Goal: Information Seeking & Learning: Learn about a topic

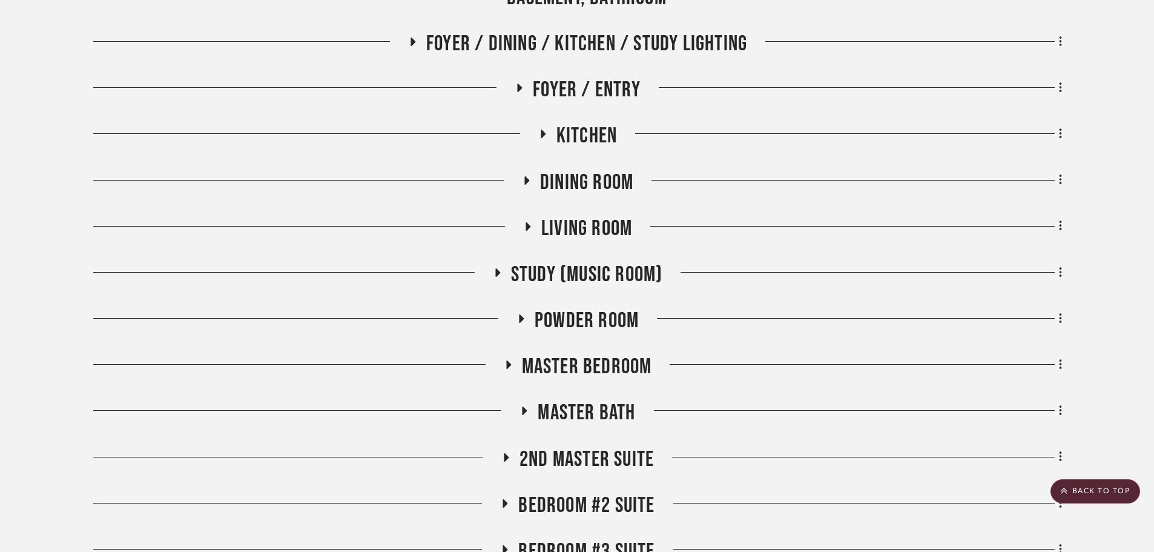
click at [591, 193] on span "Dining Room" at bounding box center [586, 183] width 93 height 26
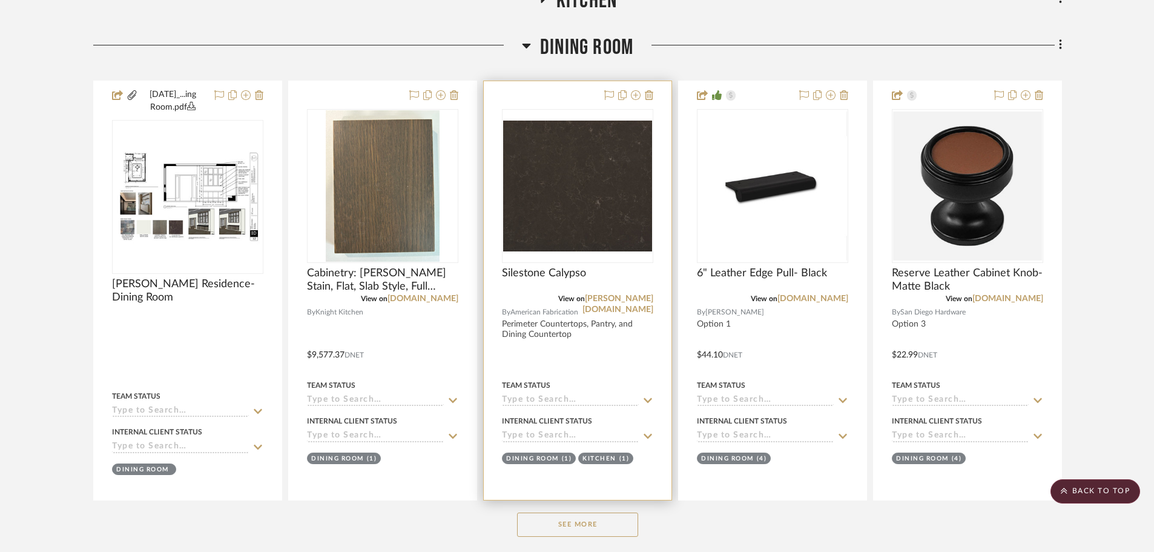
scroll to position [303, 0]
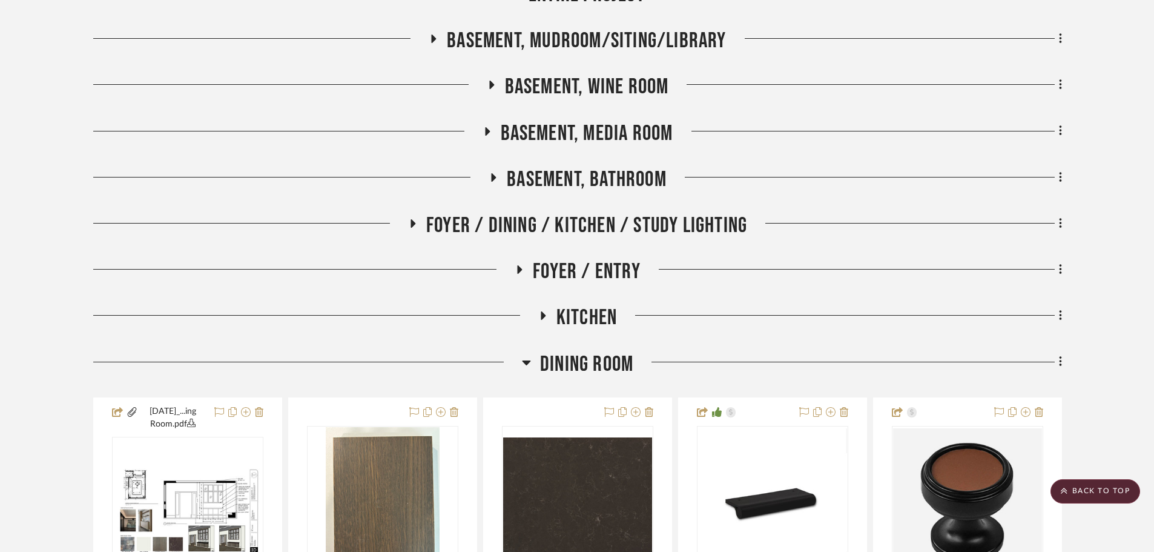
click at [571, 365] on span "Dining Room" at bounding box center [586, 364] width 93 height 26
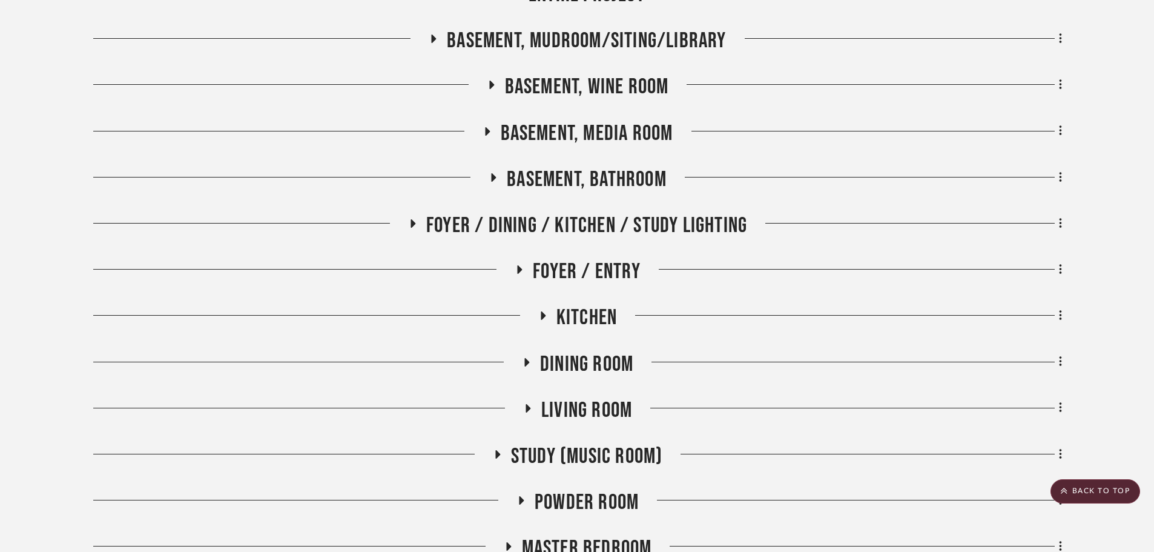
click at [504, 222] on span "Foyer / Dining / Kitchen / Study Lighting" at bounding box center [586, 226] width 321 height 26
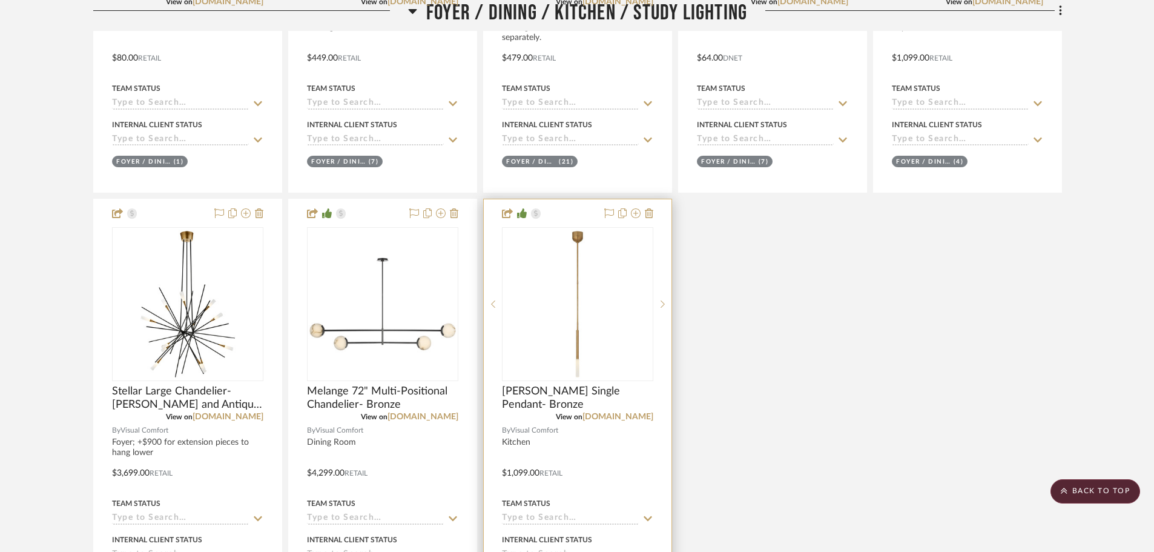
scroll to position [787, 0]
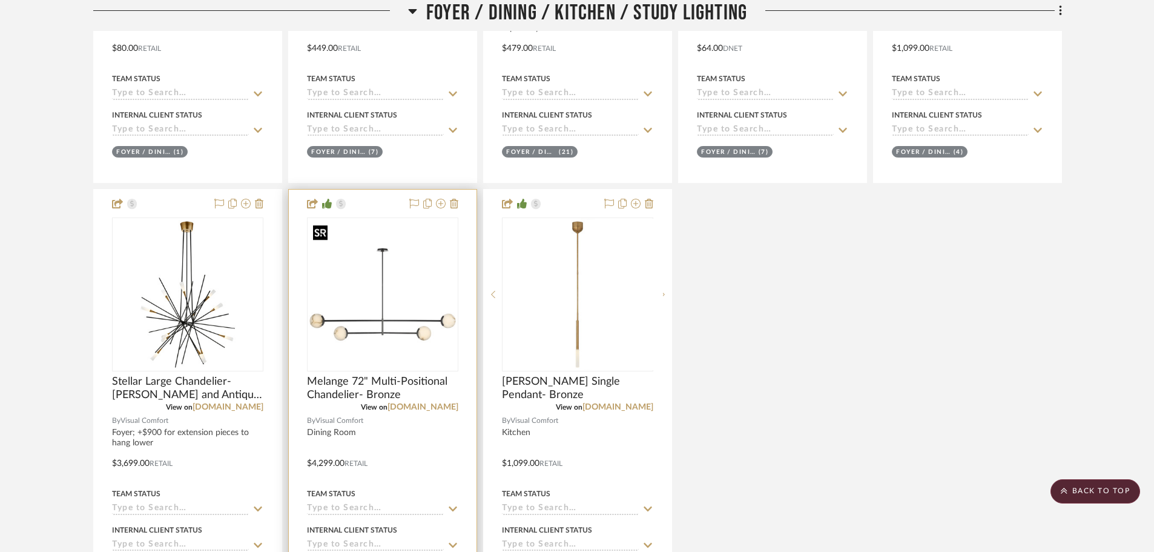
click at [0, 0] on img at bounding box center [0, 0] width 0 height 0
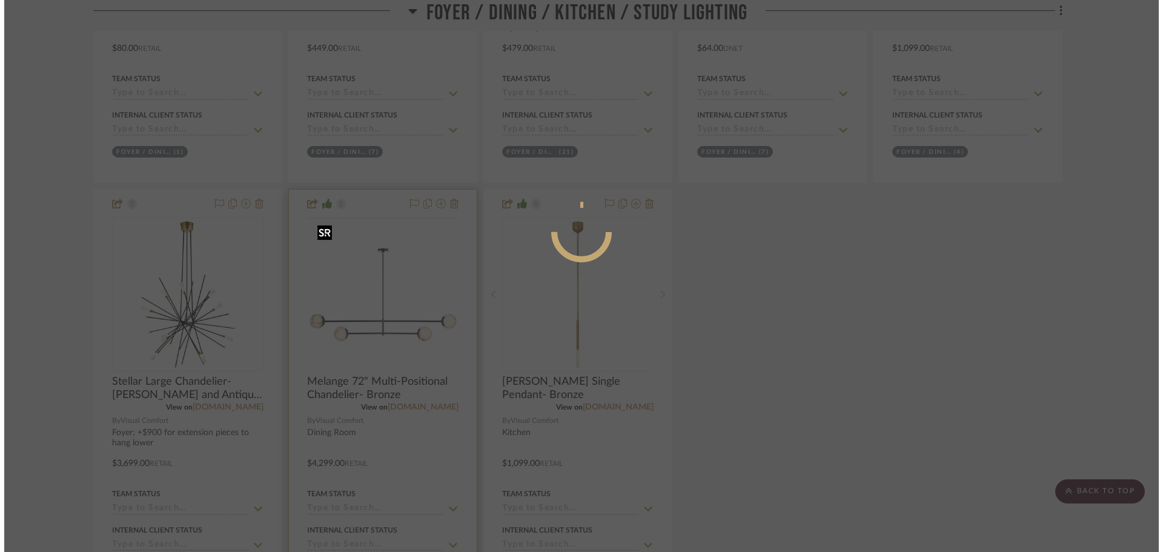
scroll to position [0, 0]
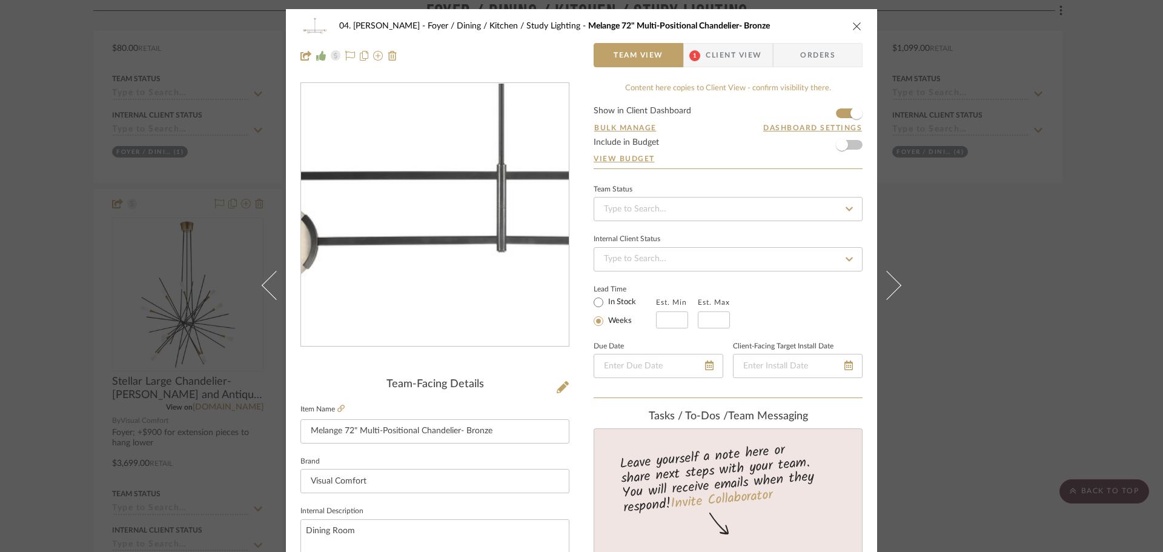
click at [409, 268] on img "0" at bounding box center [434, 215] width 263 height 263
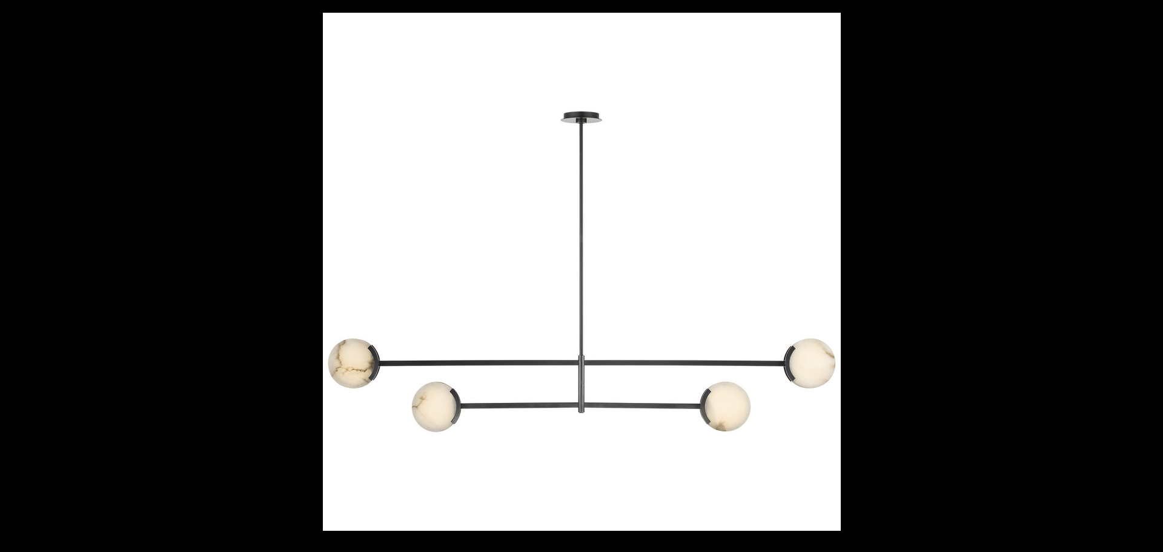
click at [942, 492] on div at bounding box center [904, 289] width 1163 height 552
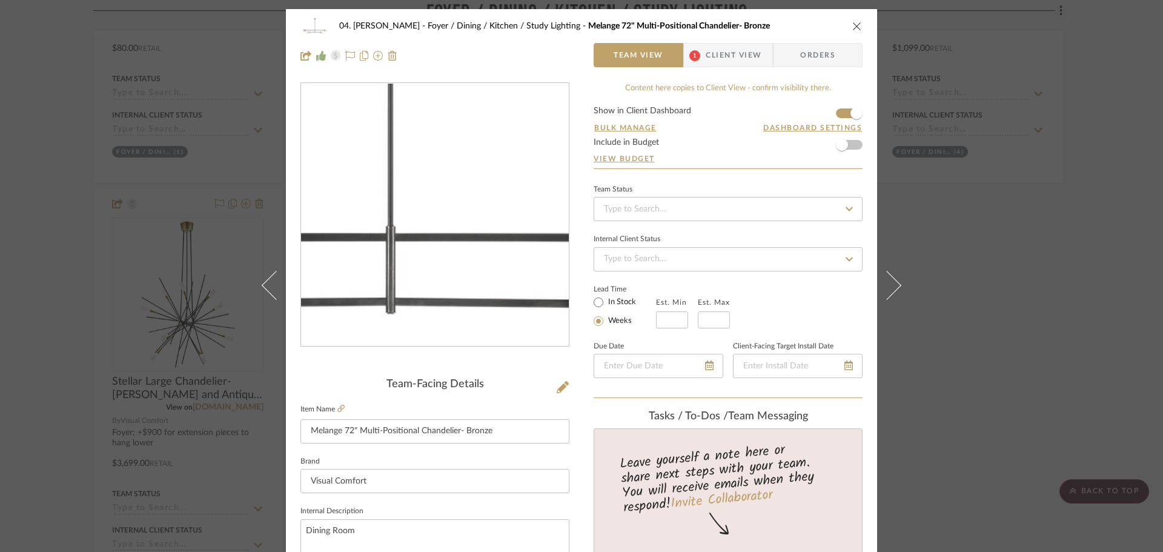
click at [445, 254] on img "0" at bounding box center [434, 215] width 263 height 263
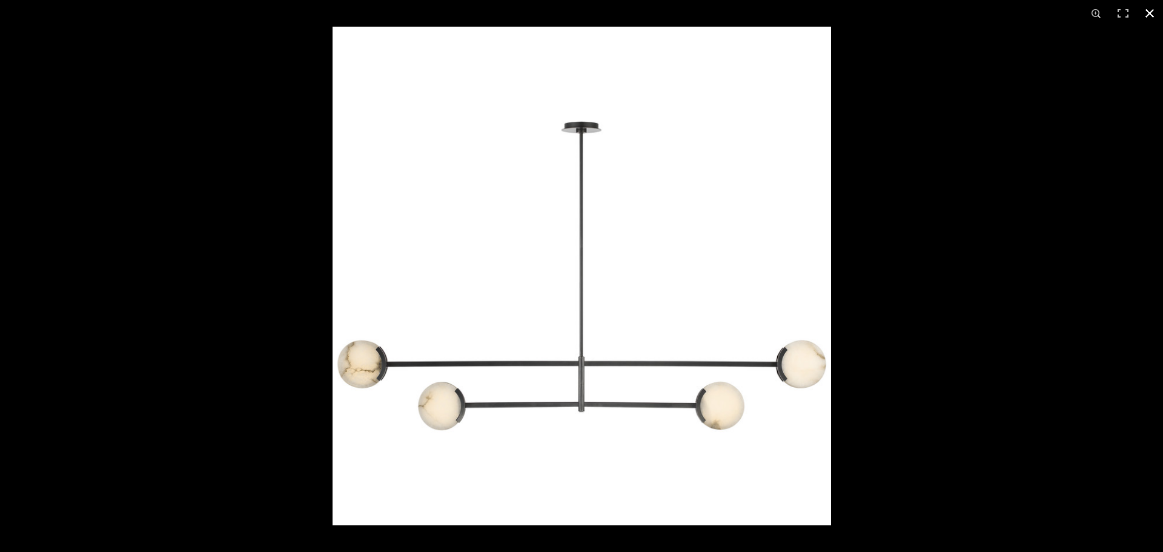
click at [183, 273] on div at bounding box center [581, 276] width 1163 height 552
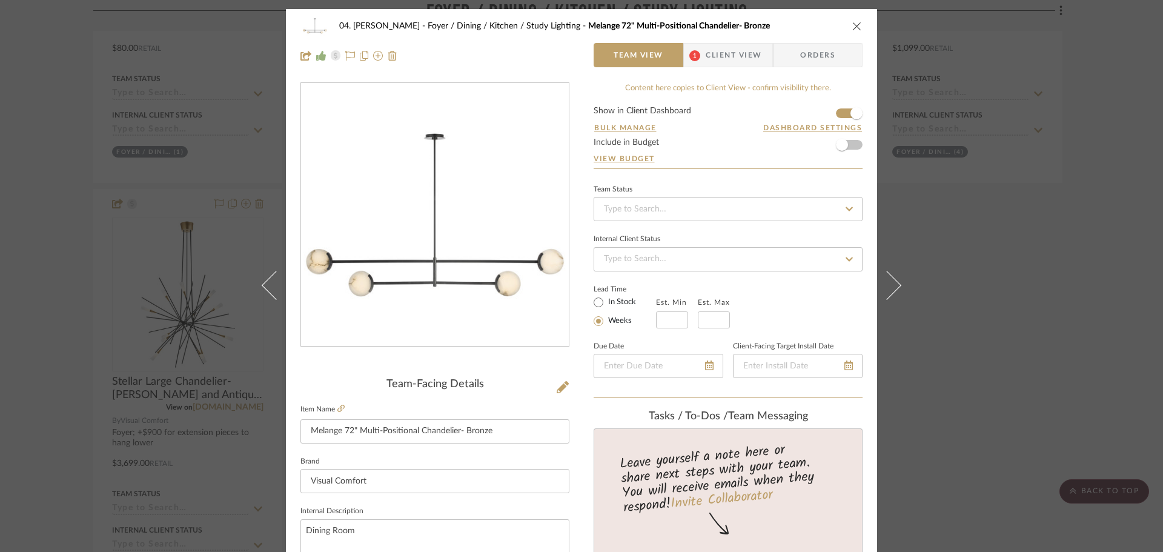
drag, startPoint x: 131, startPoint y: 253, endPoint x: 119, endPoint y: 257, distance: 13.4
click at [130, 254] on div "04. [PERSON_NAME] Foyer / Dining / Kitchen / Study Lighting Melange 72" Multi-P…" at bounding box center [581, 276] width 1163 height 552
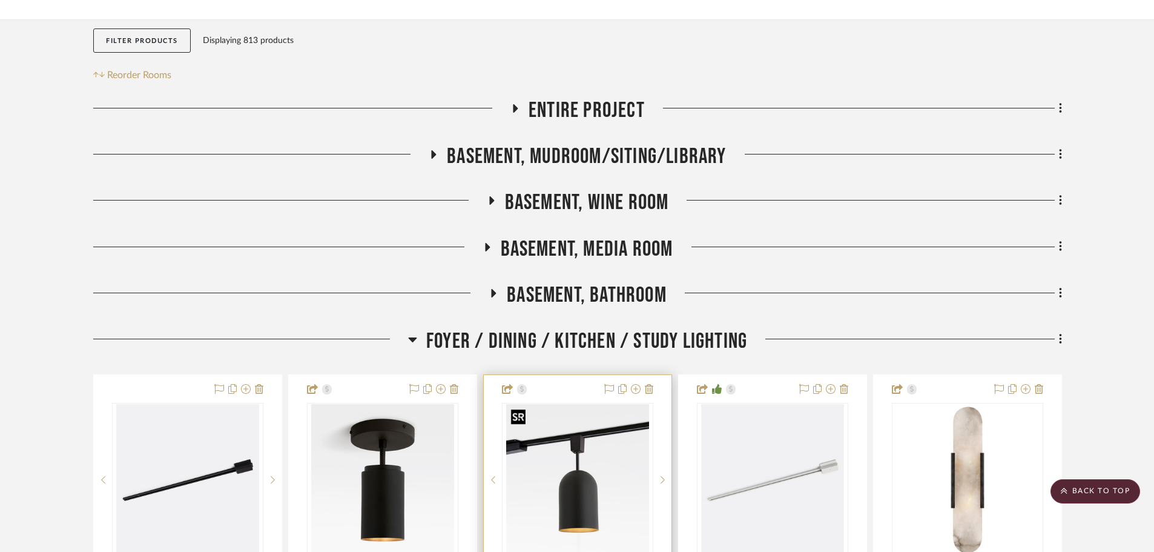
scroll to position [182, 0]
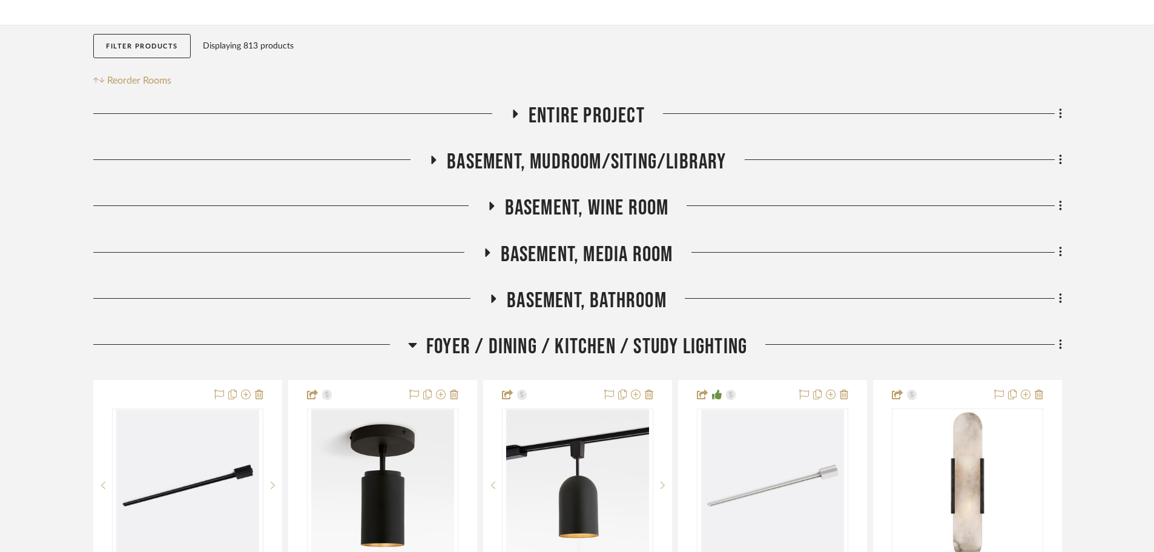
click at [521, 360] on div "Foyer / Dining / Kitchen / Study Lighting" at bounding box center [577, 349] width 969 height 31
click at [495, 354] on span "Foyer / Dining / Kitchen / Study Lighting" at bounding box center [586, 347] width 321 height 26
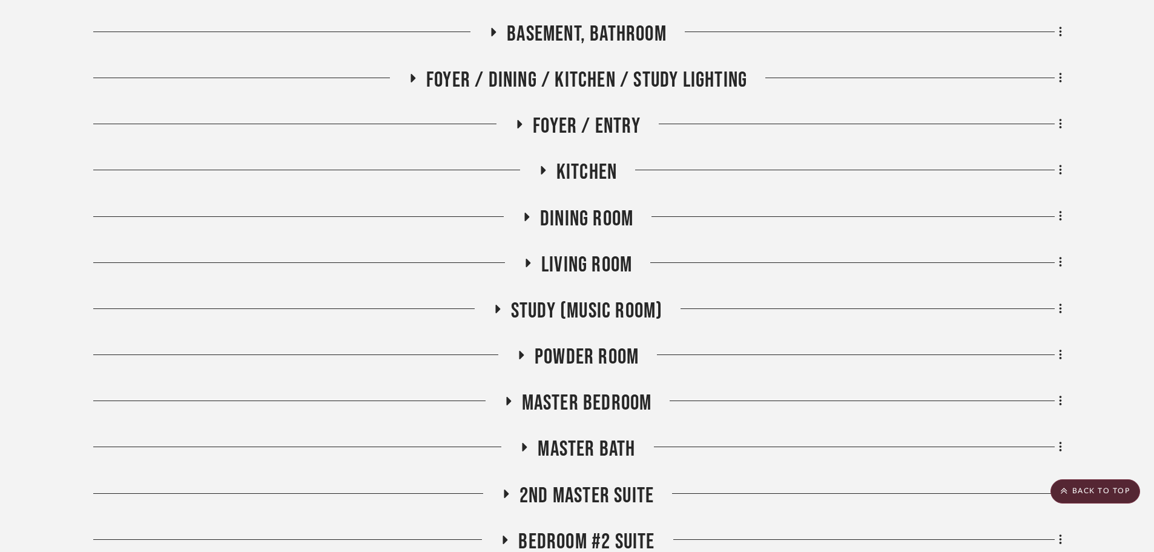
scroll to position [484, 0]
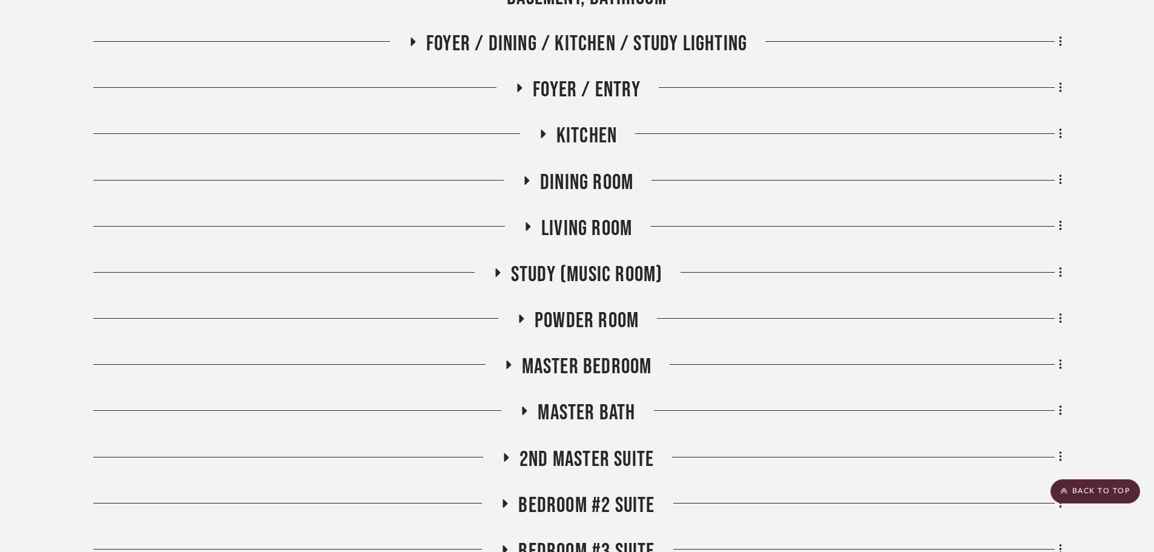
click at [584, 329] on span "Powder Room" at bounding box center [587, 321] width 104 height 26
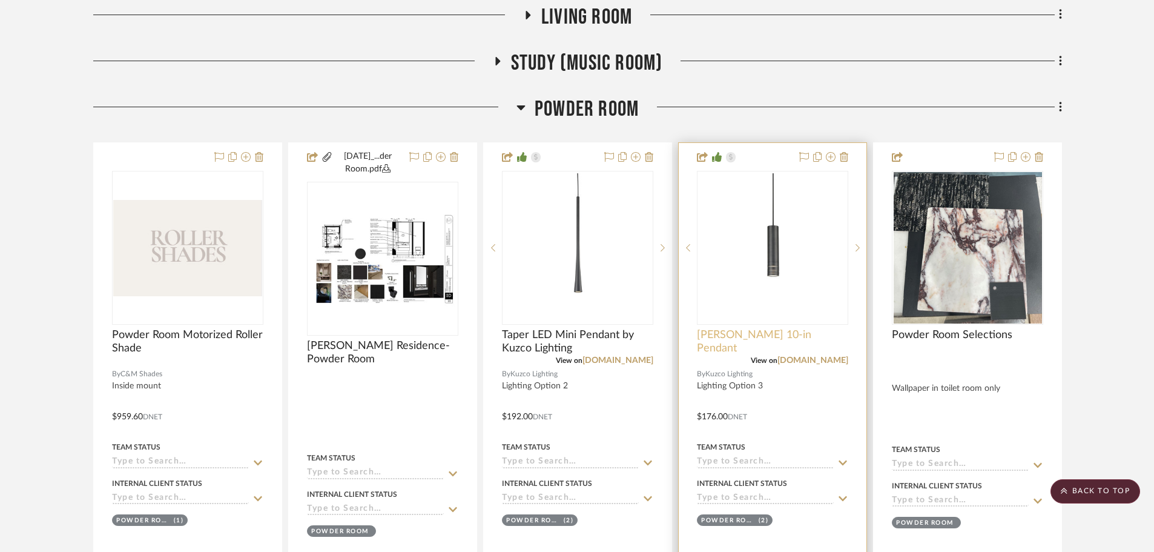
scroll to position [666, 0]
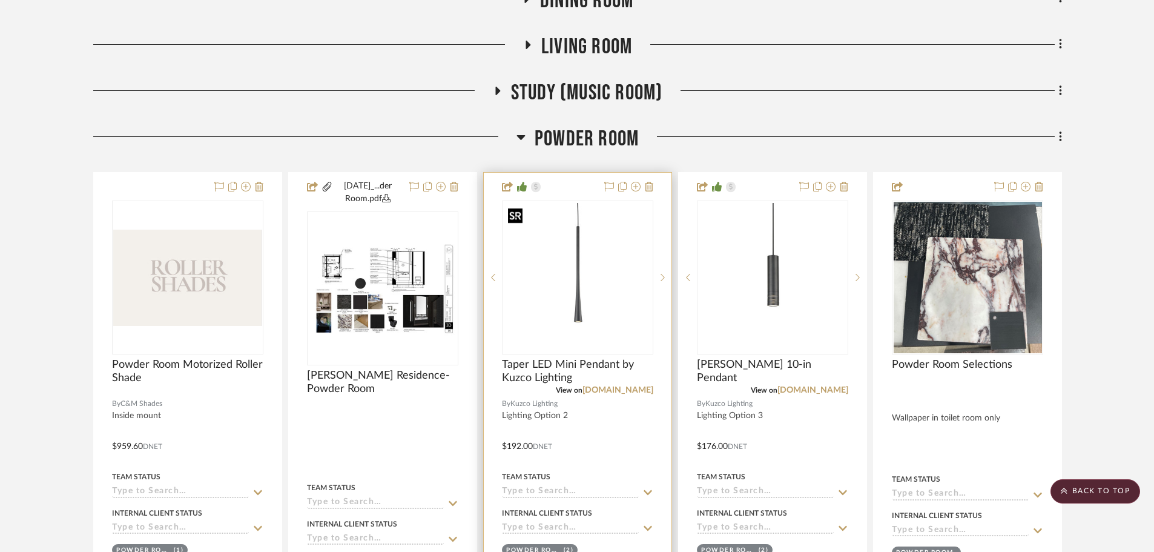
click at [596, 298] on img "0" at bounding box center [577, 277] width 149 height 149
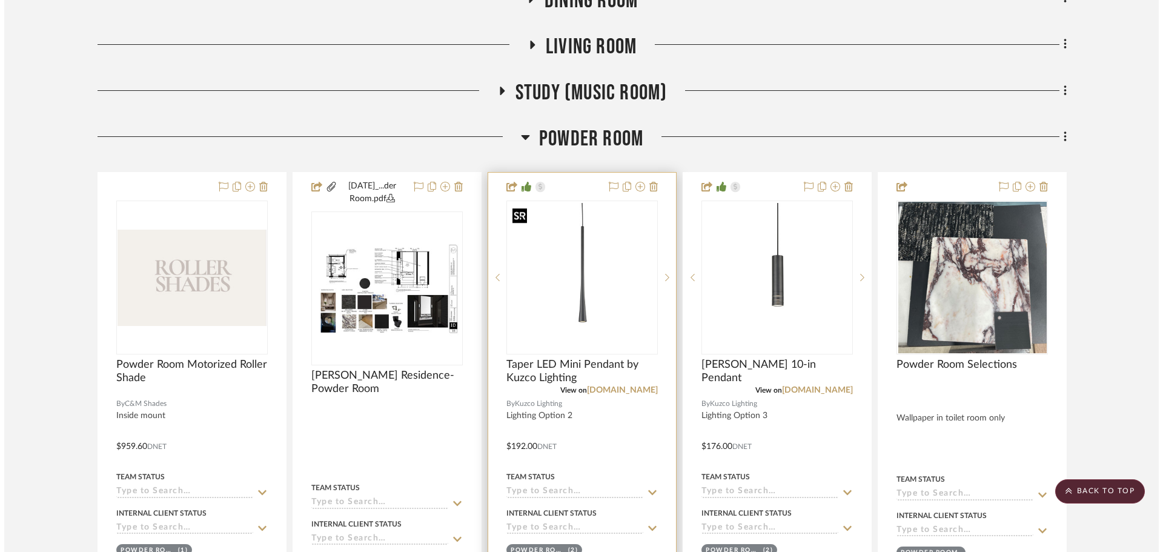
scroll to position [0, 0]
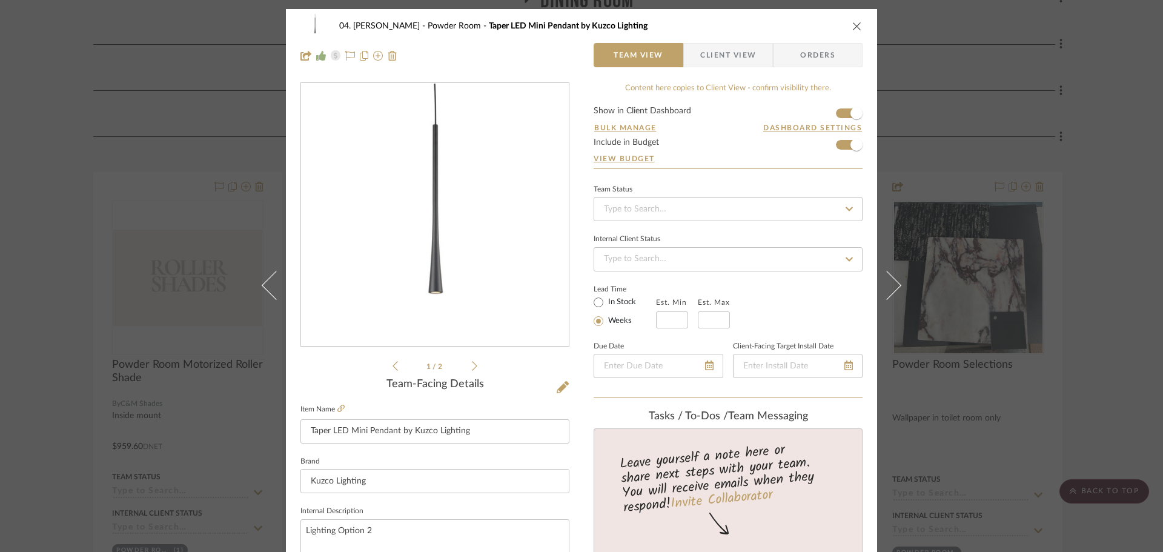
click at [440, 243] on img "0" at bounding box center [434, 215] width 263 height 263
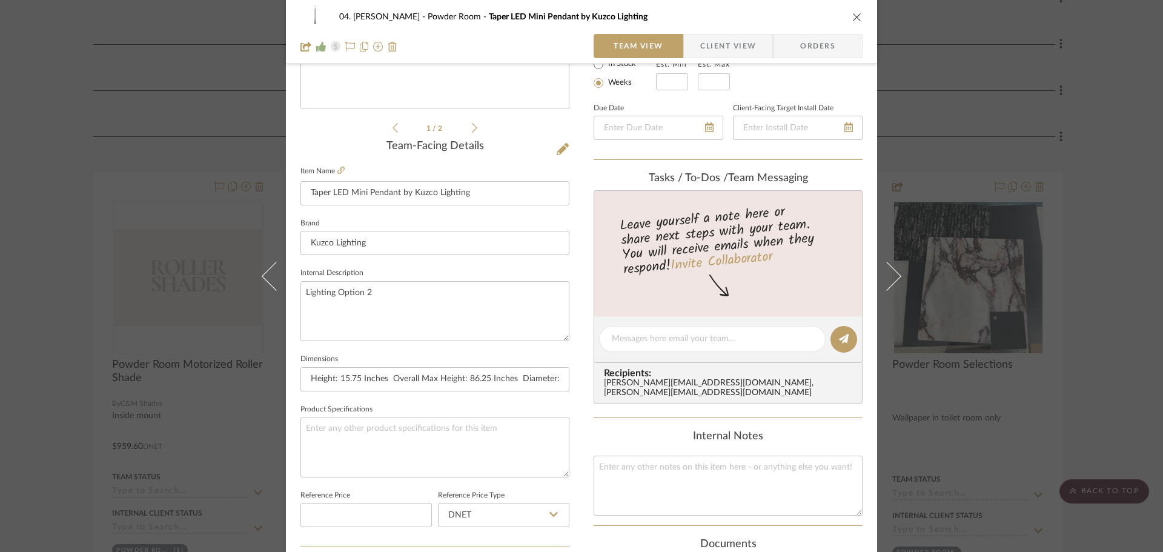
scroll to position [242, 0]
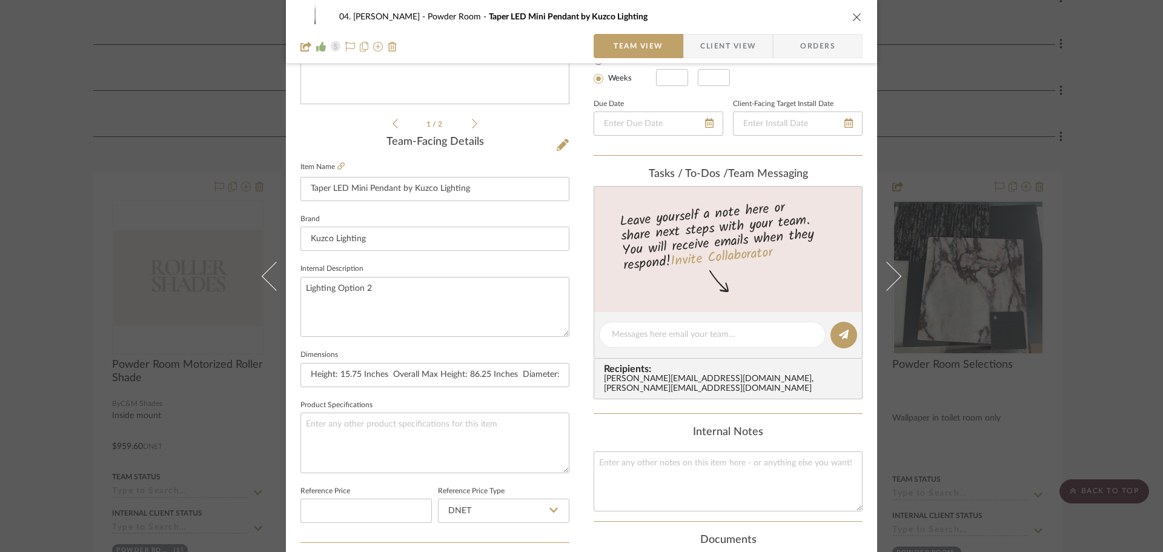
click at [1098, 328] on div "04. [PERSON_NAME] Powder Room Taper LED Mini Pendant by Kuzco Lighting Team Vie…" at bounding box center [581, 276] width 1163 height 552
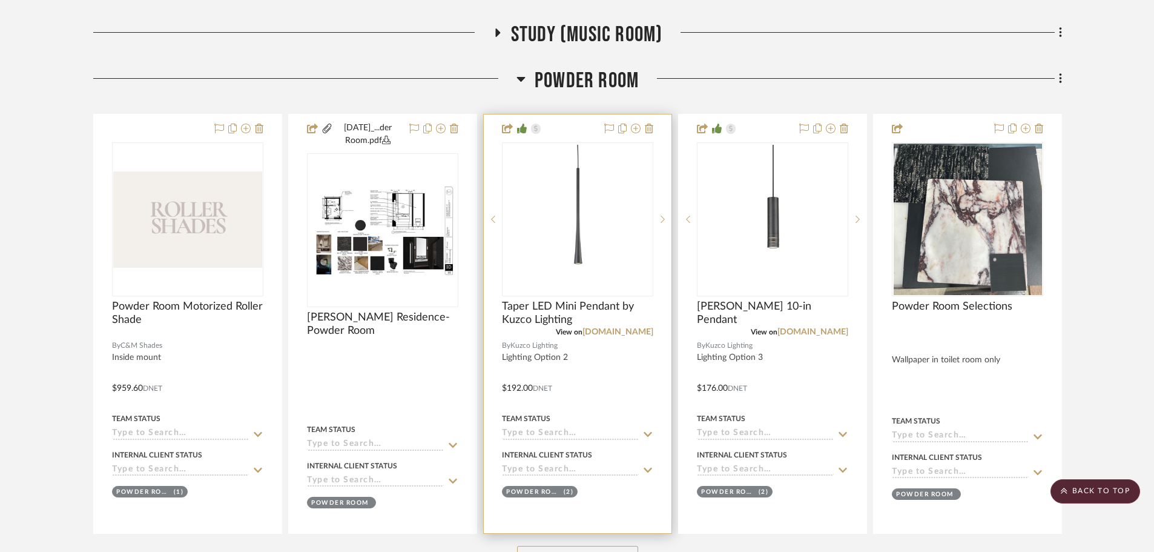
scroll to position [483, 0]
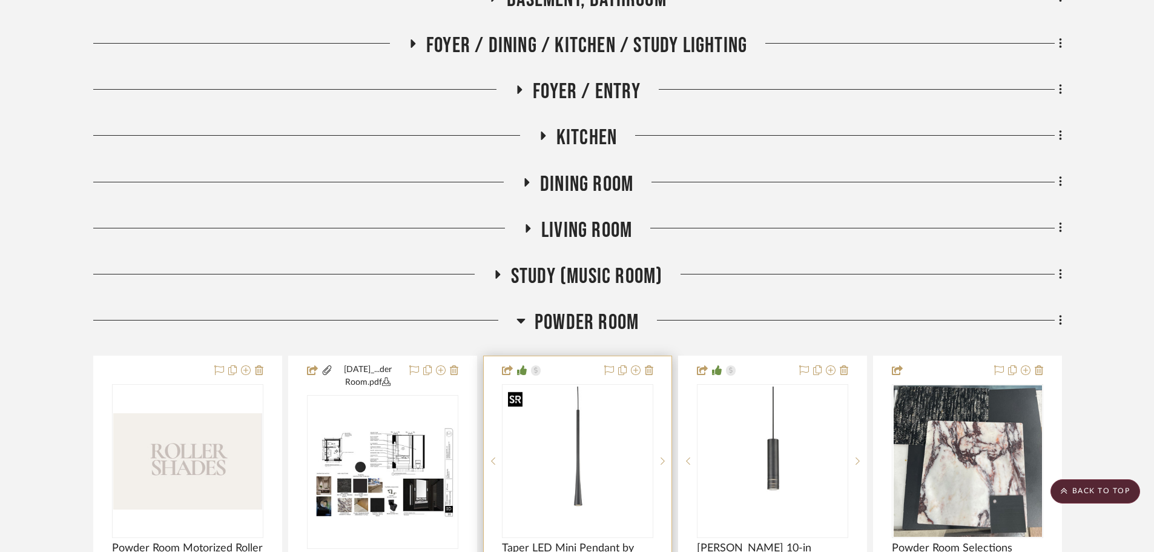
click at [589, 463] on img "0" at bounding box center [577, 460] width 149 height 149
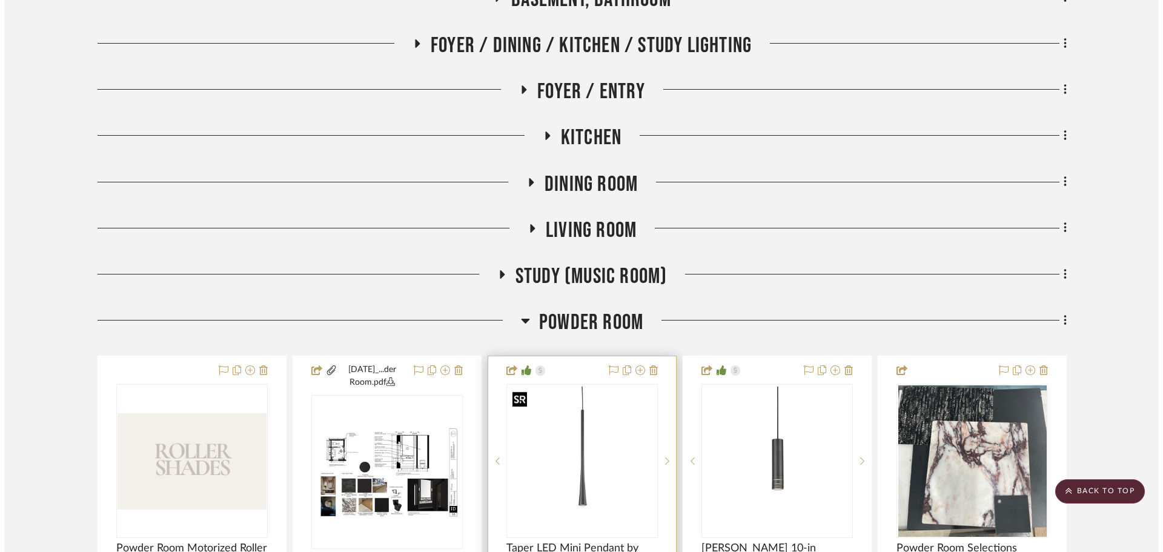
scroll to position [0, 0]
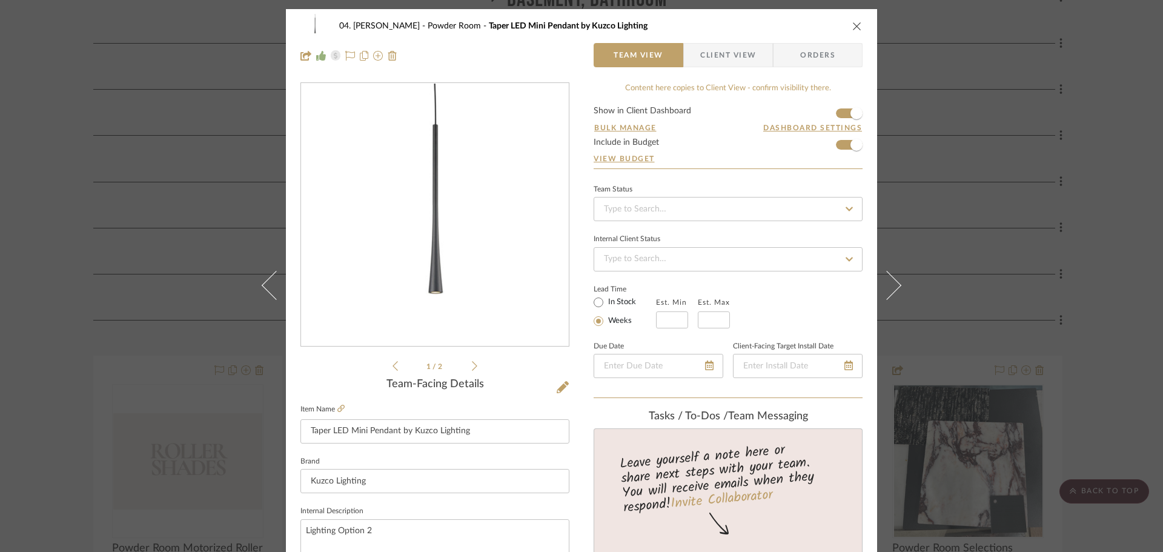
click at [427, 281] on img "0" at bounding box center [434, 215] width 263 height 263
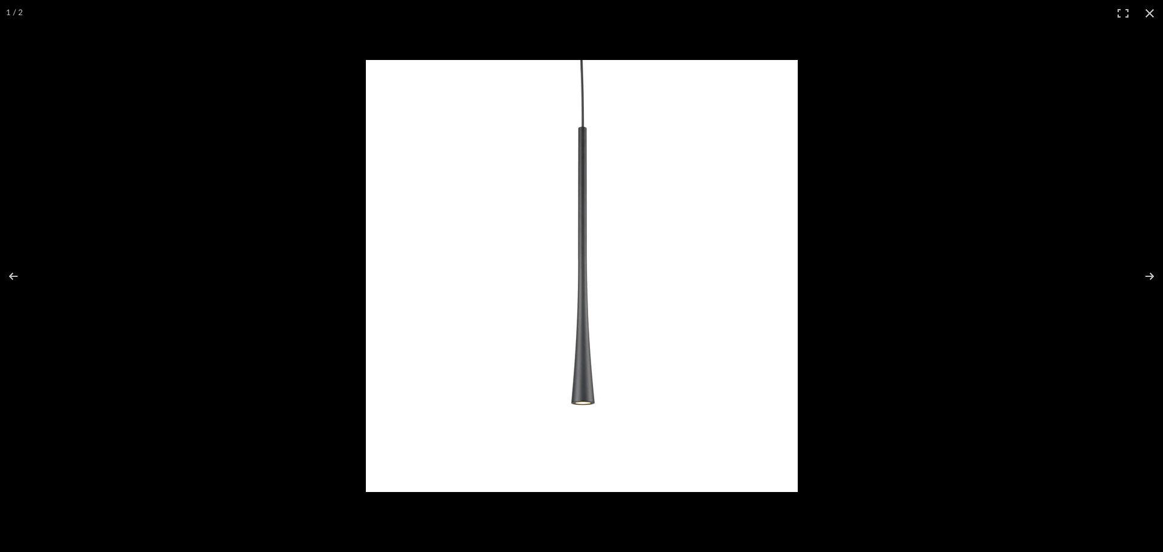
click at [380, 319] on img at bounding box center [582, 276] width 432 height 432
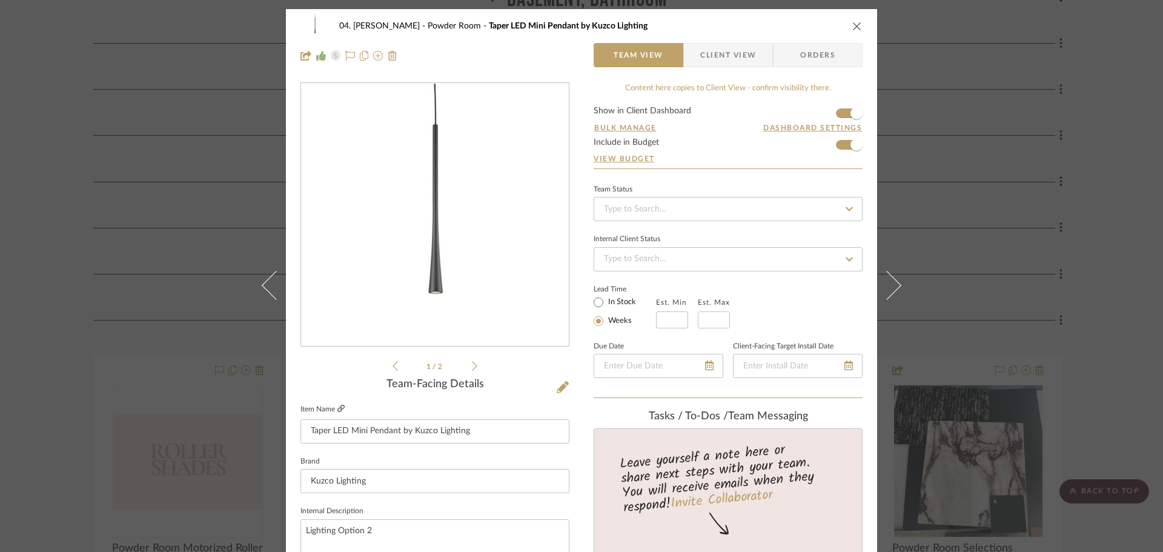
click at [337, 407] on icon at bounding box center [340, 407] width 7 height 7
click at [81, 330] on div "04. [PERSON_NAME] Powder Room Taper LED Mini Pendant by Kuzco Lighting Team Vie…" at bounding box center [581, 276] width 1163 height 552
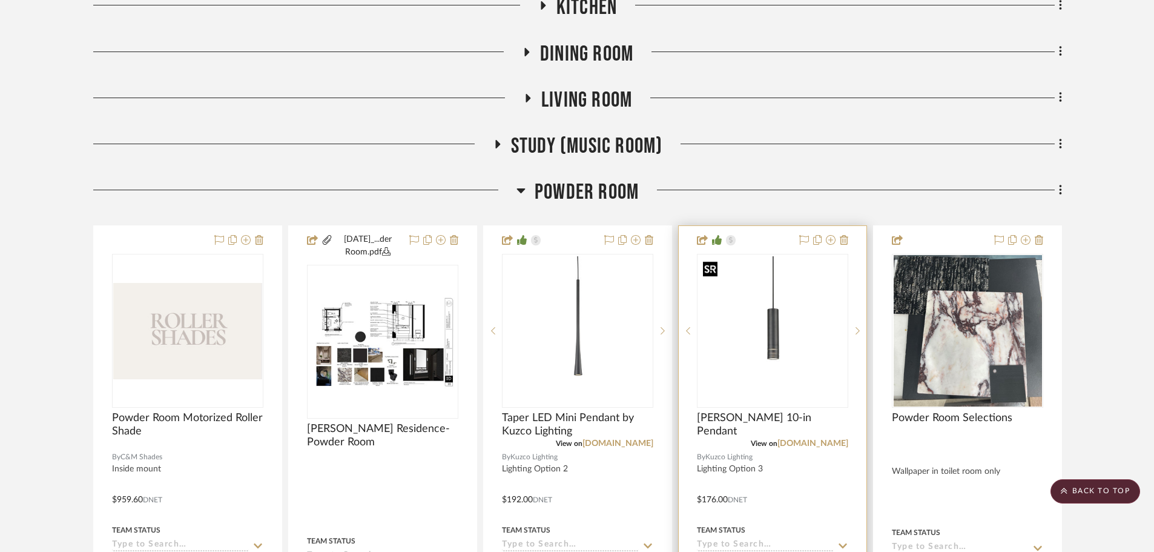
scroll to position [664, 0]
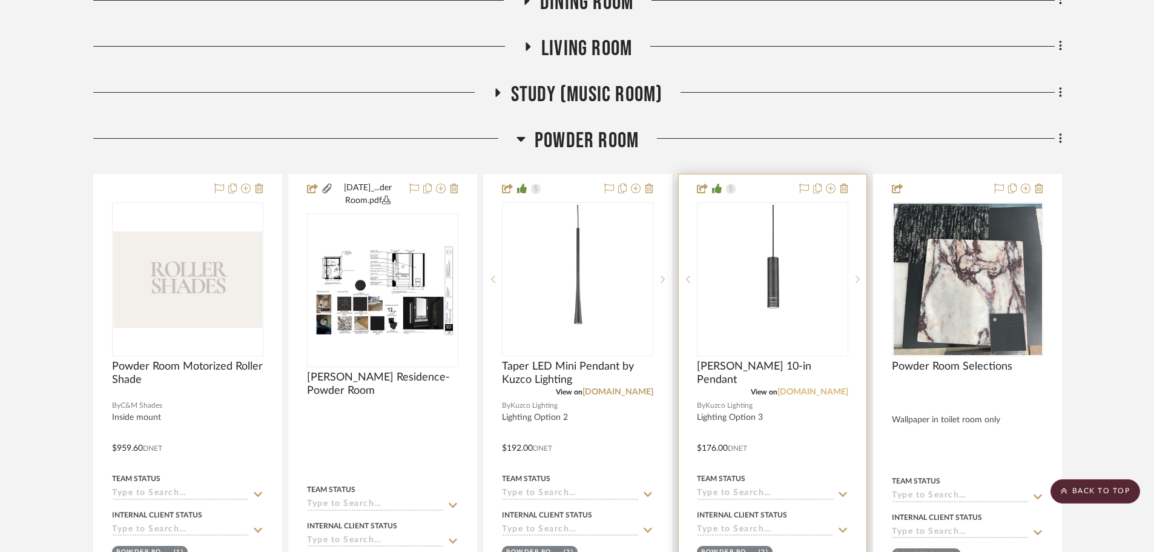
click at [803, 389] on link "[DOMAIN_NAME]" at bounding box center [812, 392] width 71 height 8
click at [724, 371] on span "[PERSON_NAME] 10-in Pendant" at bounding box center [772, 373] width 151 height 27
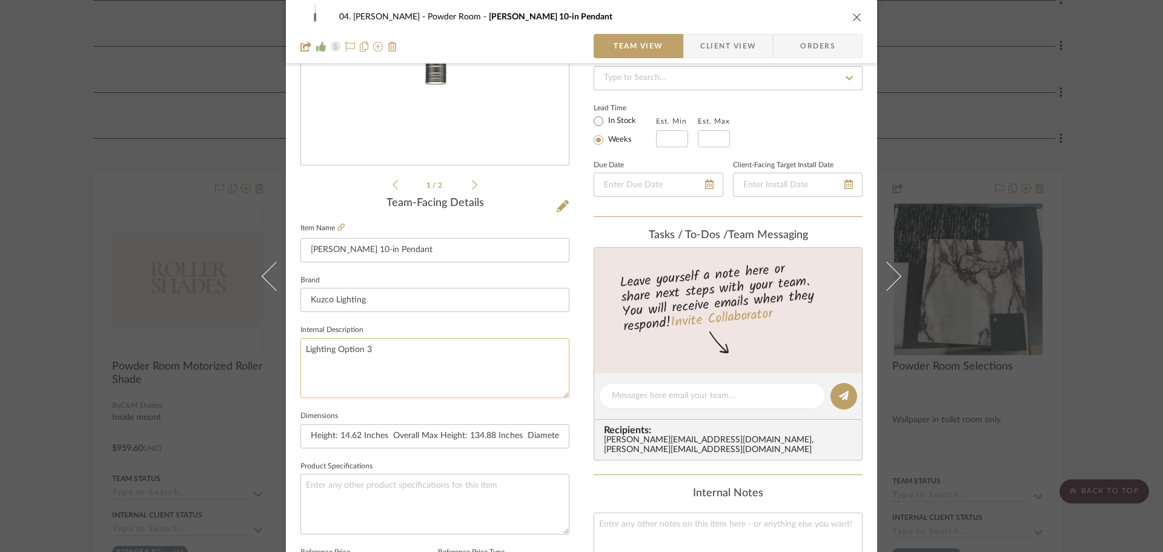
scroll to position [182, 0]
drag, startPoint x: 348, startPoint y: 248, endPoint x: 330, endPoint y: 248, distance: 18.2
click at [330, 248] on input "[PERSON_NAME] 10-in Pendant" at bounding box center [434, 249] width 269 height 24
type input "[PERSON_NAME] Mini Pendant"
click at [316, 203] on div "Team-Facing Details" at bounding box center [434, 202] width 269 height 13
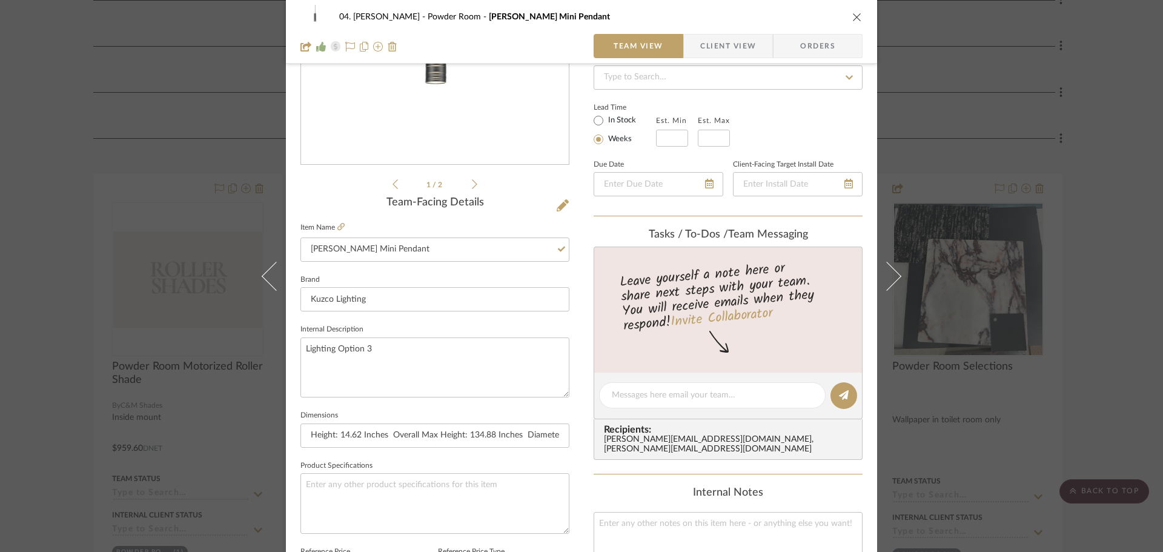
click at [64, 242] on div "04. [PERSON_NAME] Powder Room [PERSON_NAME] Mini Pendant Team View Client View …" at bounding box center [581, 276] width 1163 height 552
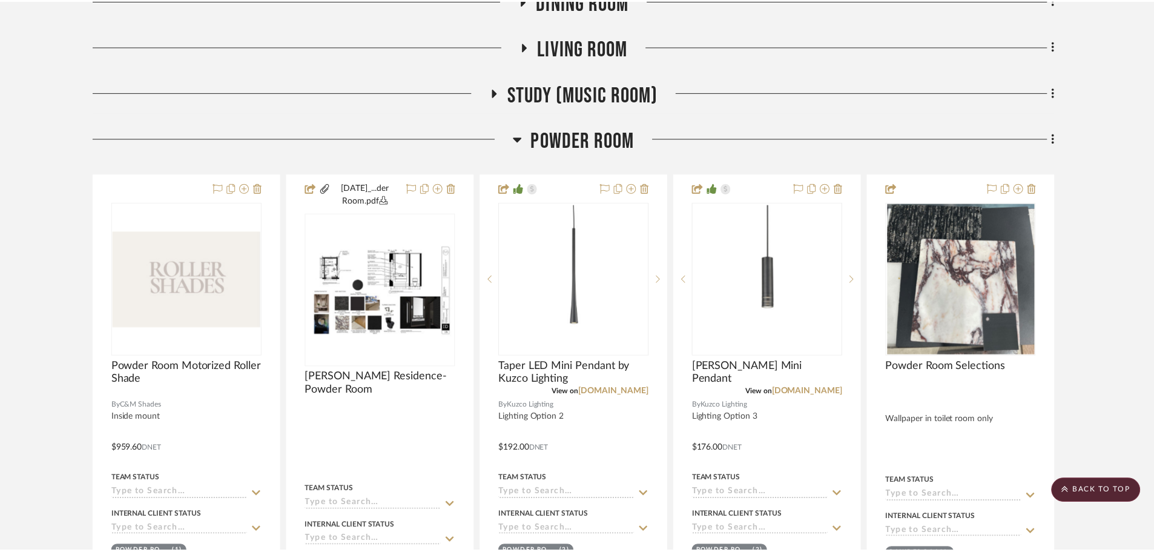
scroll to position [664, 0]
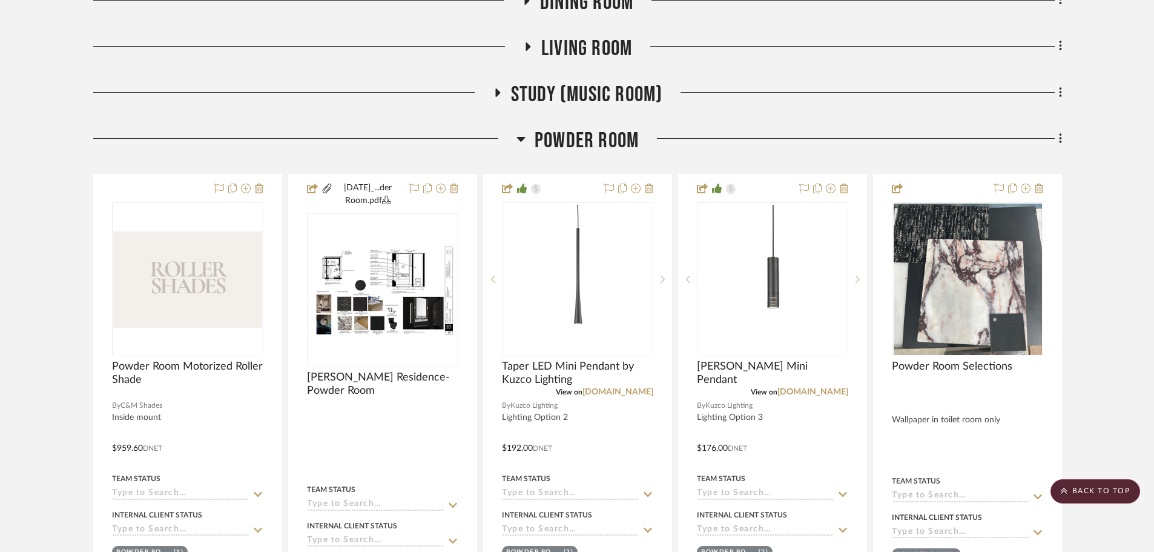
click at [572, 144] on span "Powder Room" at bounding box center [587, 141] width 104 height 26
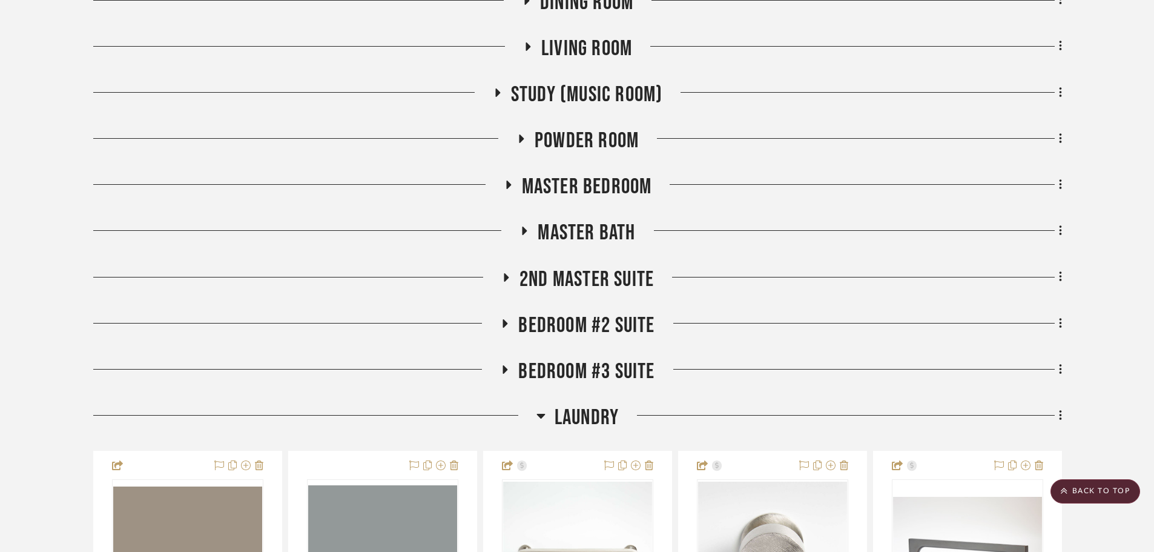
click at [579, 202] on div "Master Bedroom" at bounding box center [577, 189] width 969 height 31
click at [571, 180] on span "Master Bedroom" at bounding box center [587, 187] width 130 height 26
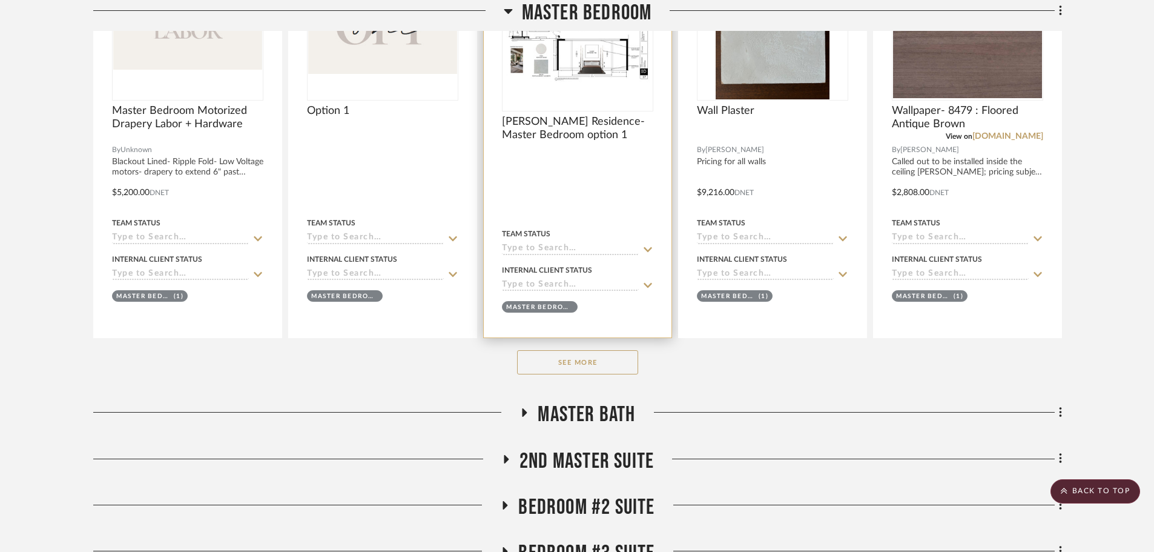
scroll to position [967, 0]
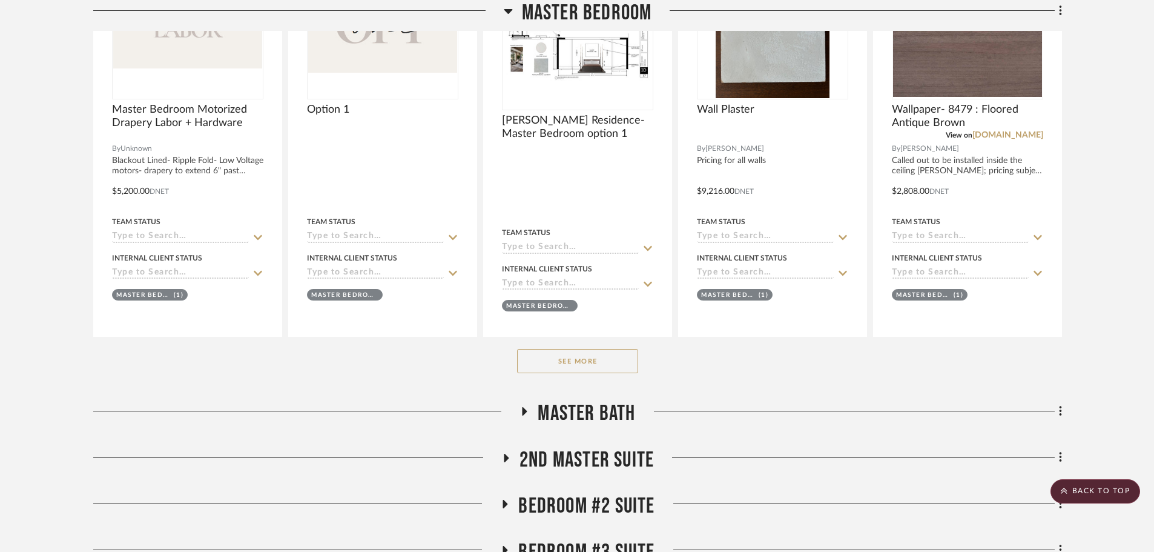
click at [590, 362] on button "See More" at bounding box center [577, 361] width 121 height 24
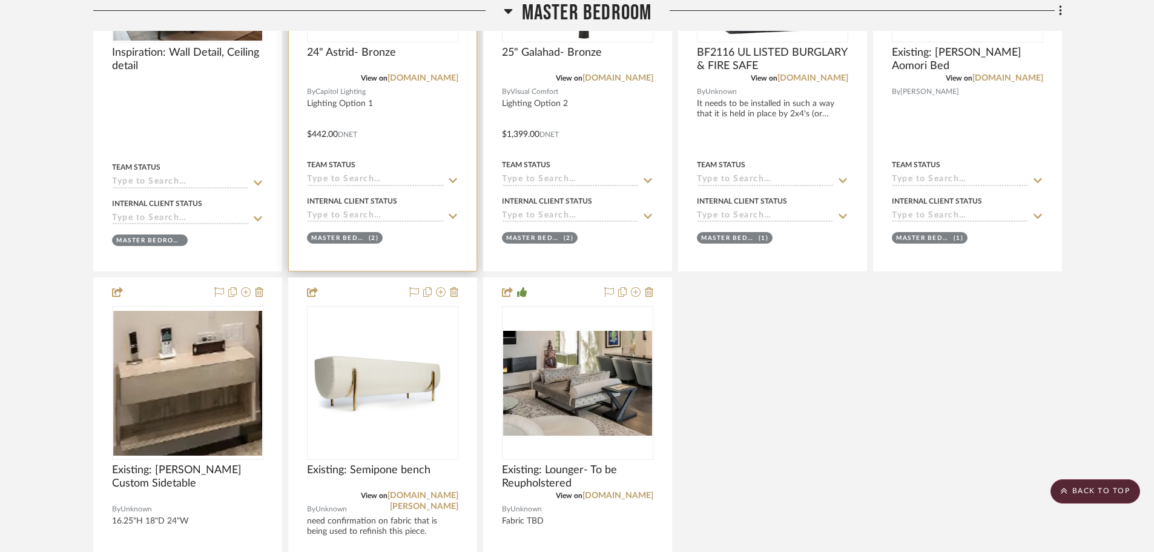
scroll to position [1573, 0]
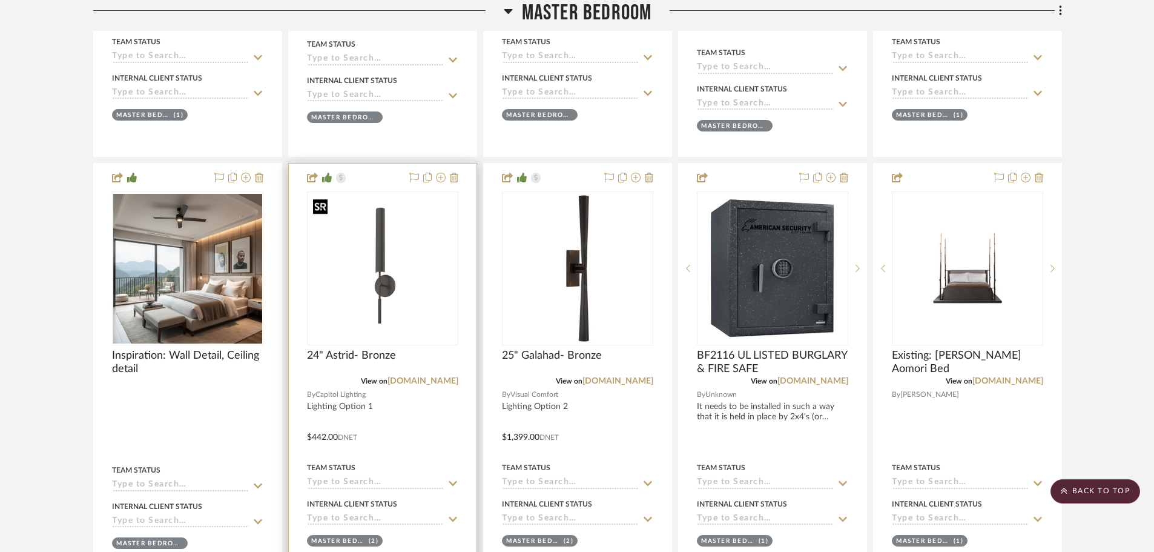
click at [434, 320] on img "0" at bounding box center [382, 268] width 149 height 149
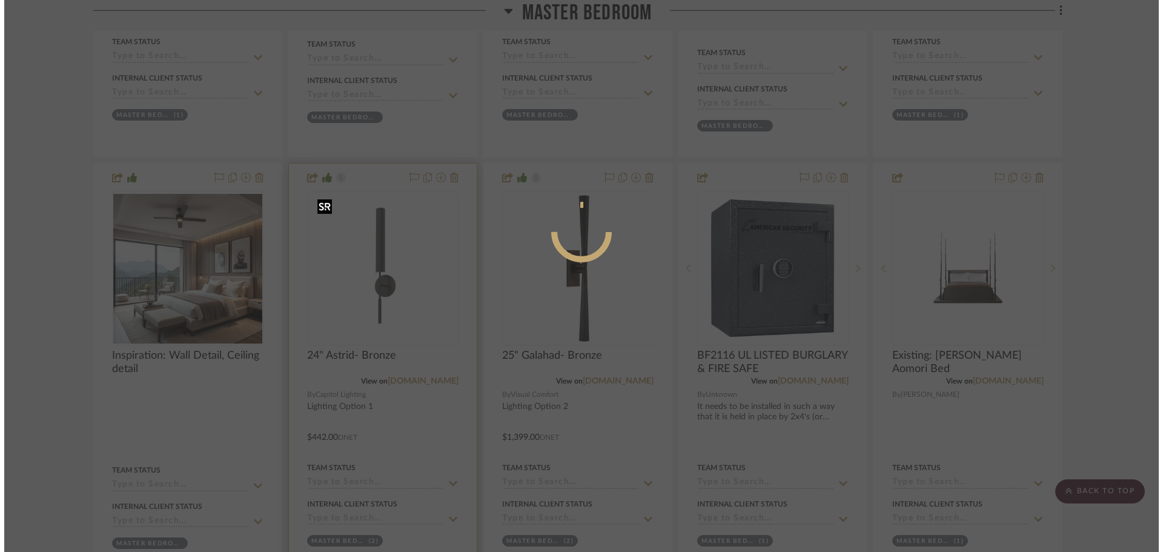
scroll to position [0, 0]
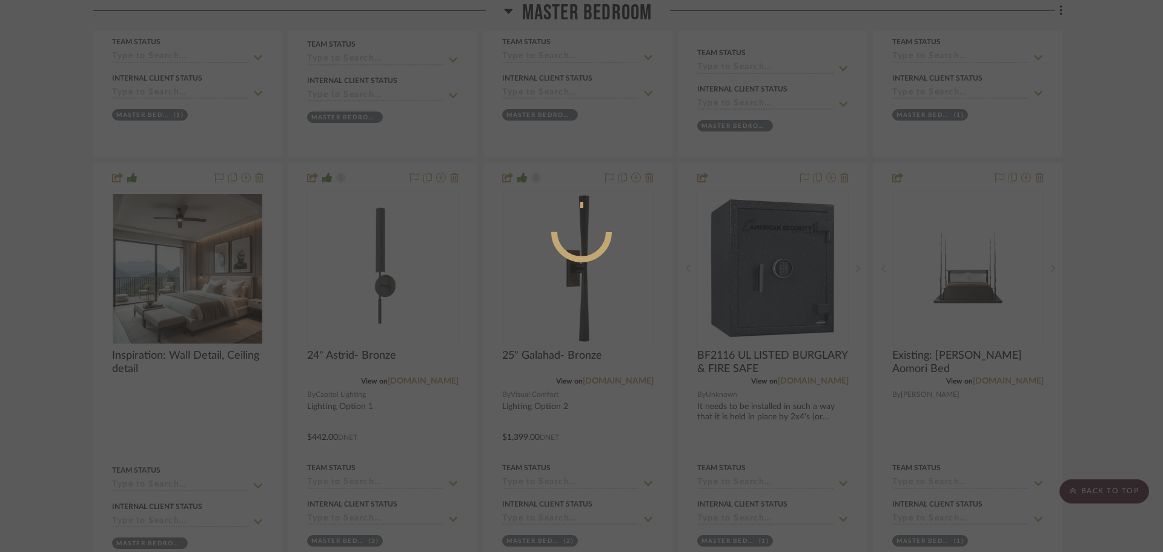
click at [1123, 309] on div at bounding box center [581, 276] width 1163 height 552
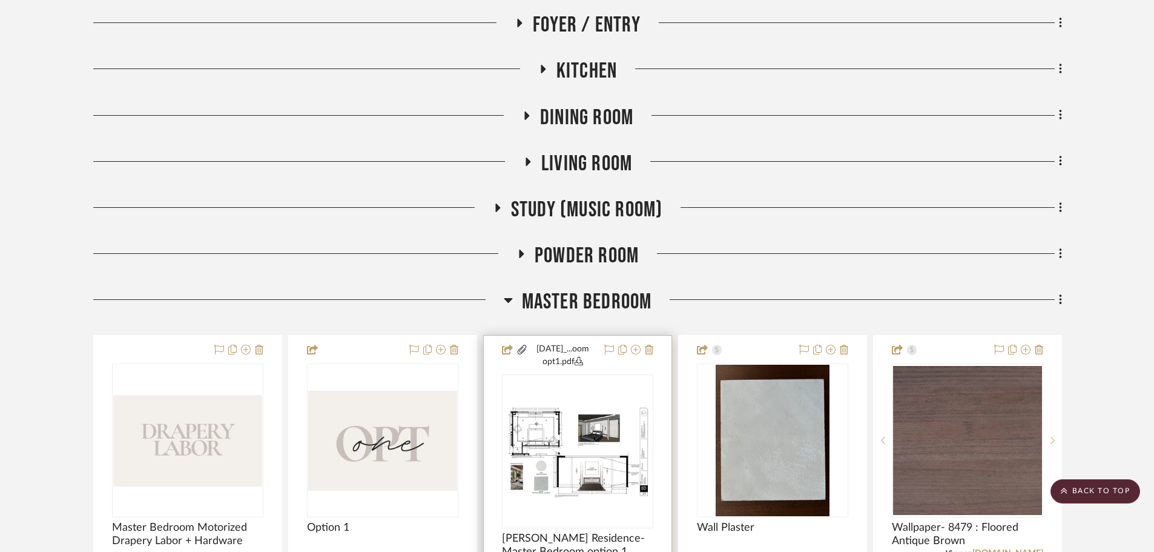
scroll to position [543, 0]
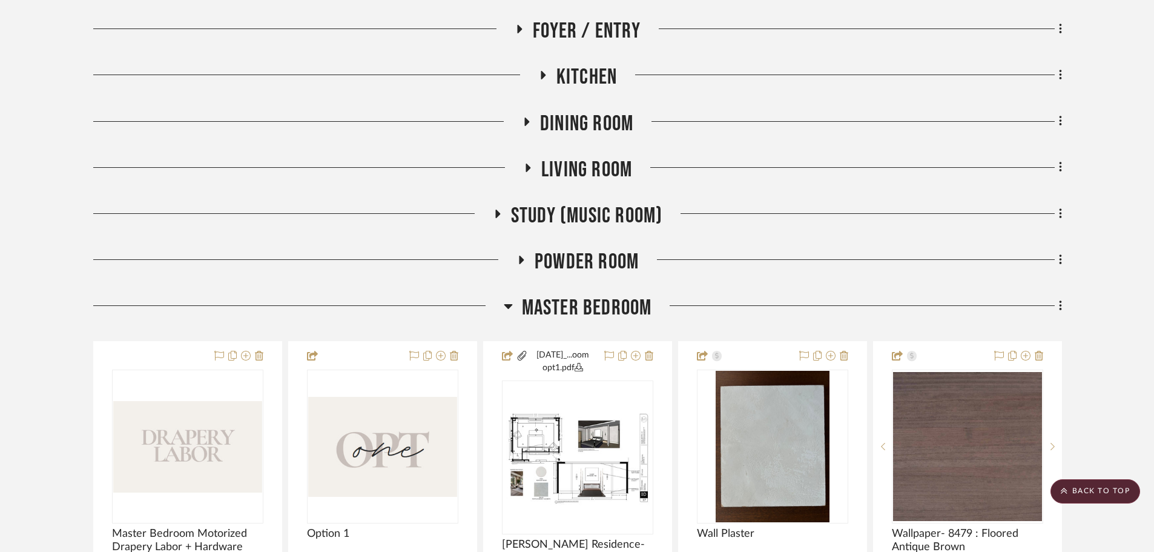
click at [581, 305] on span "Master Bedroom" at bounding box center [587, 308] width 130 height 26
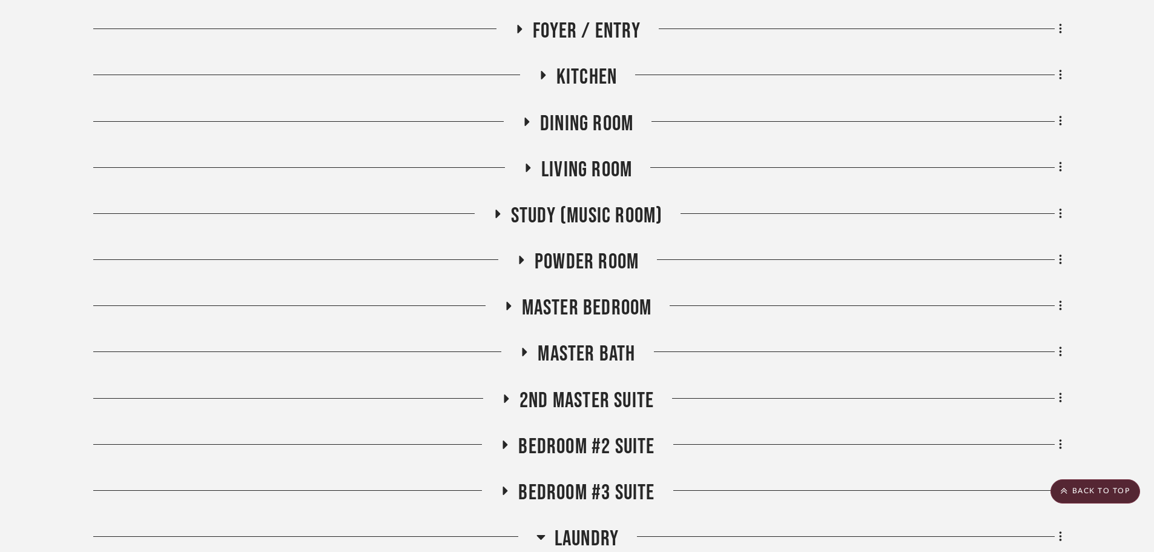
click at [586, 397] on span "2nd Master Suite" at bounding box center [587, 401] width 134 height 26
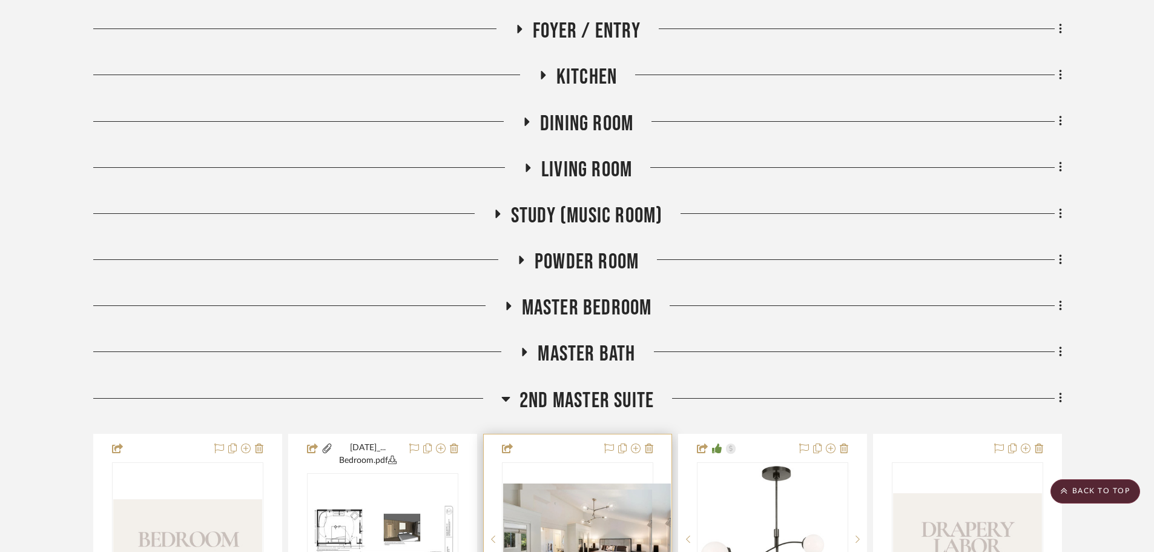
scroll to position [906, 0]
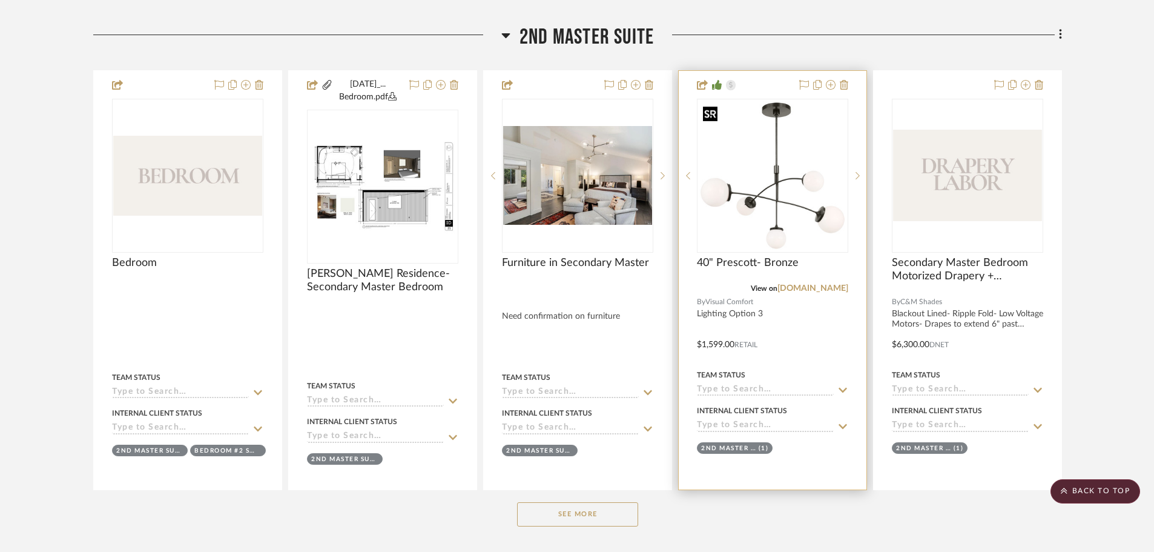
click at [0, 0] on img at bounding box center [0, 0] width 0 height 0
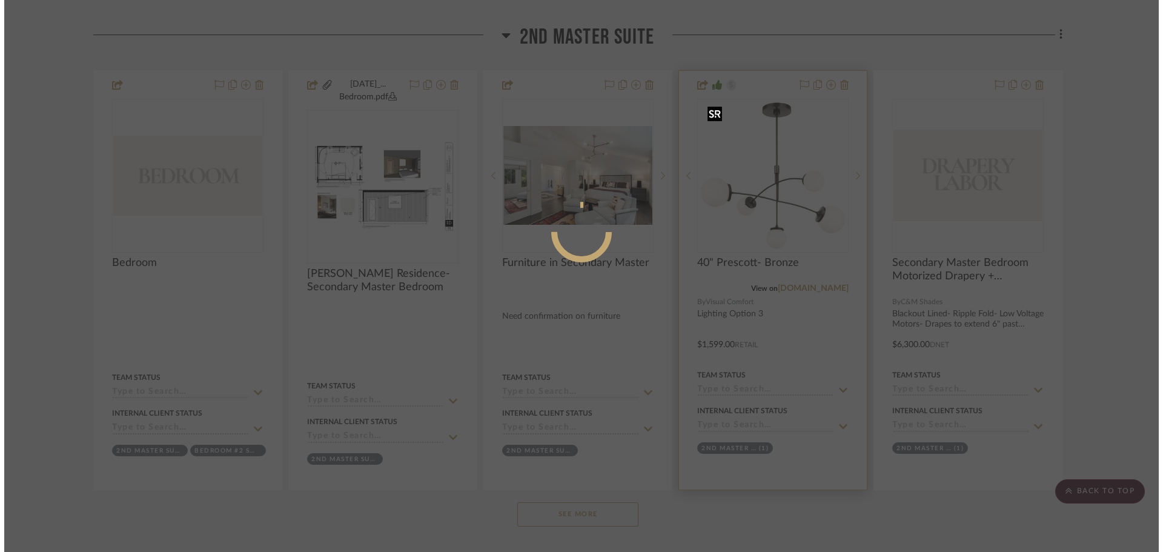
scroll to position [0, 0]
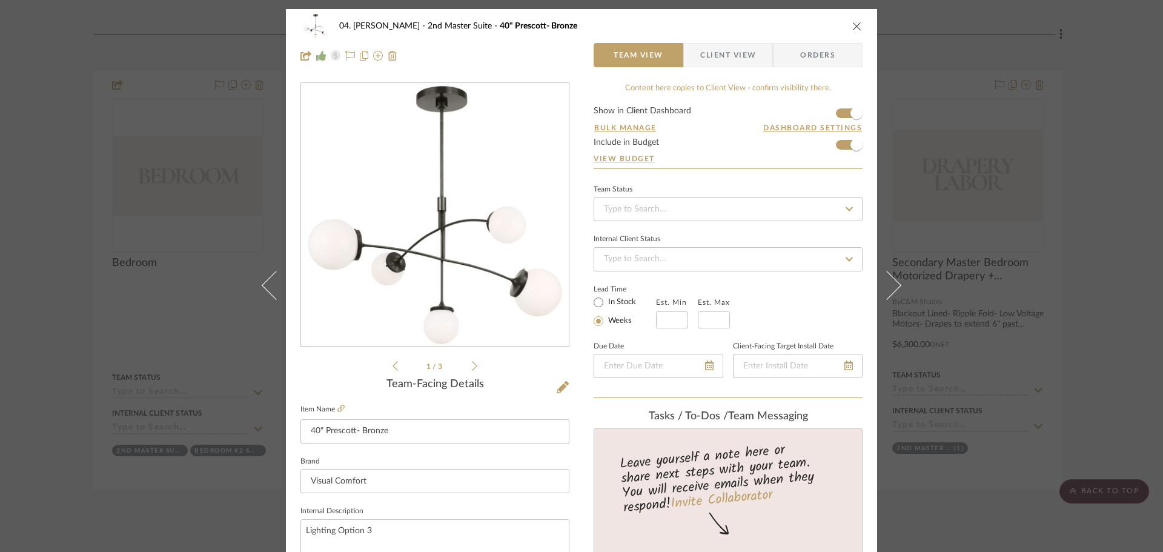
click at [64, 309] on div "04. [PERSON_NAME] 2nd Master Suite 40" Prescott- Bronze Team View Client View O…" at bounding box center [581, 276] width 1163 height 552
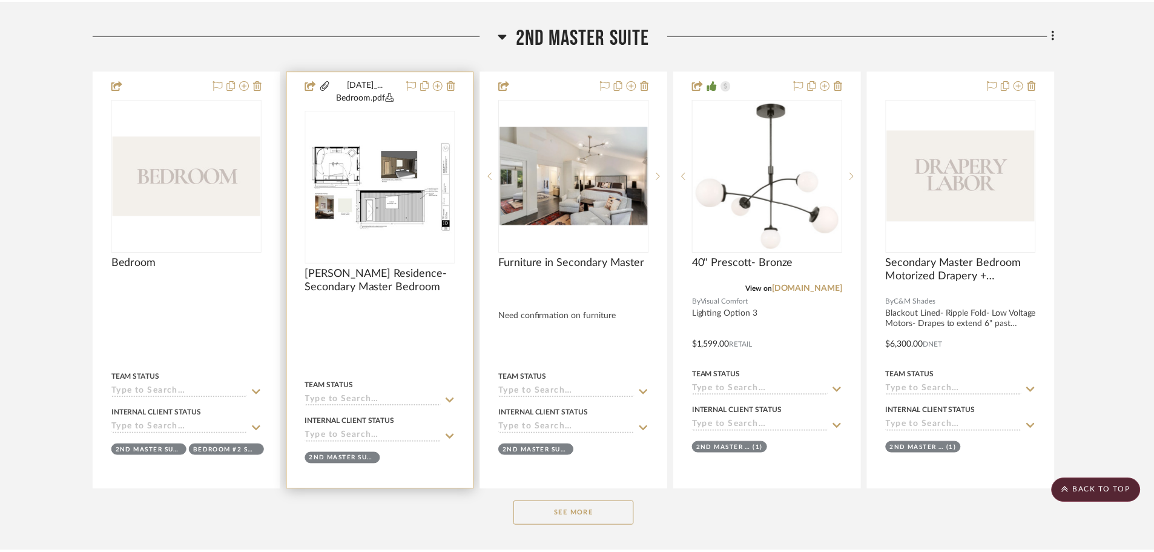
scroll to position [906, 0]
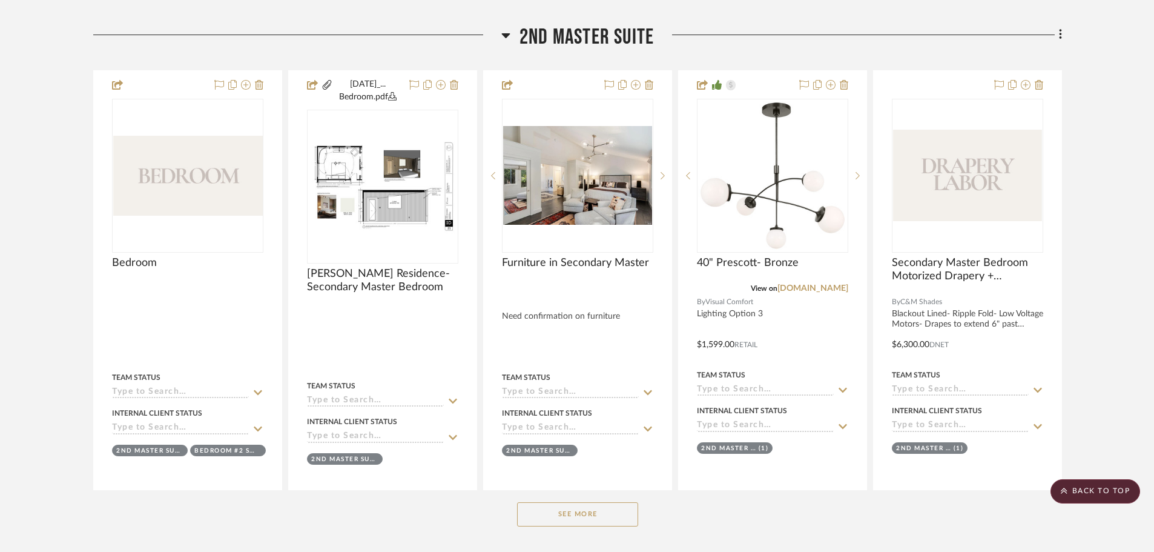
click at [555, 32] on span "2nd Master Suite" at bounding box center [587, 37] width 134 height 26
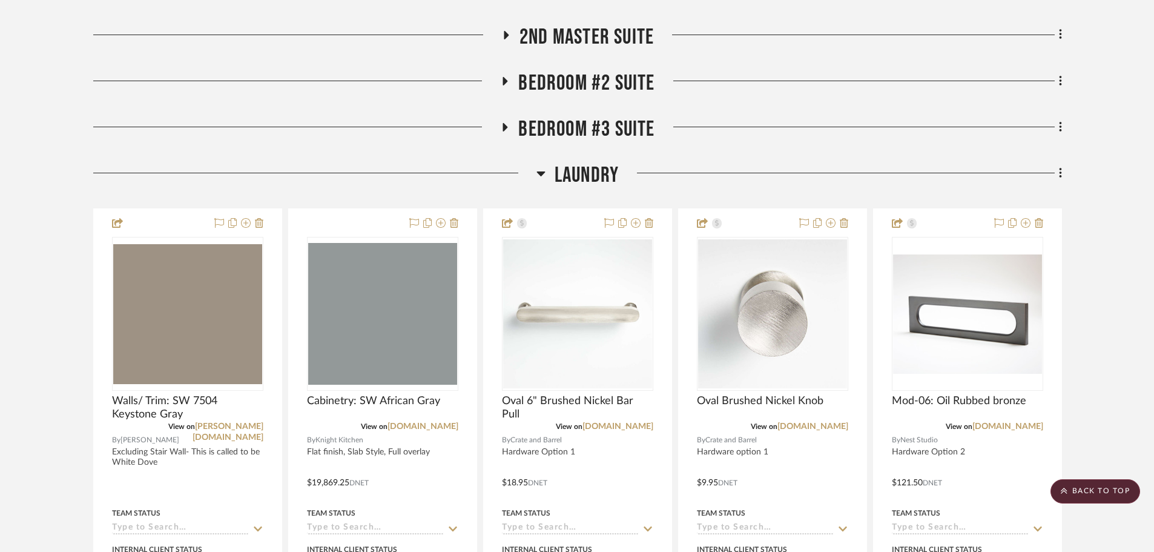
click at [598, 44] on span "2nd Master Suite" at bounding box center [587, 37] width 134 height 26
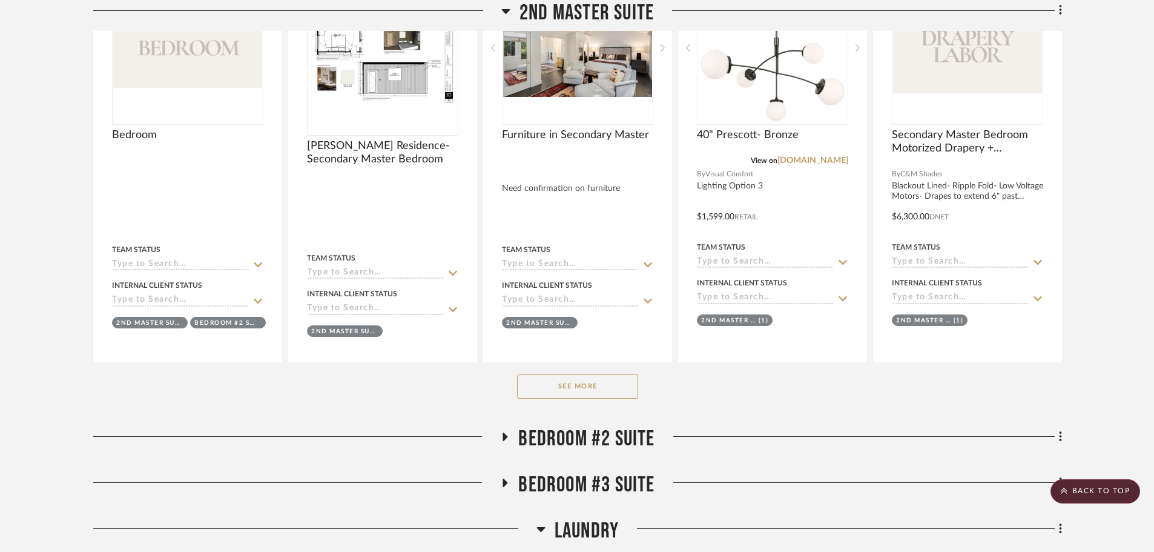
scroll to position [1088, 0]
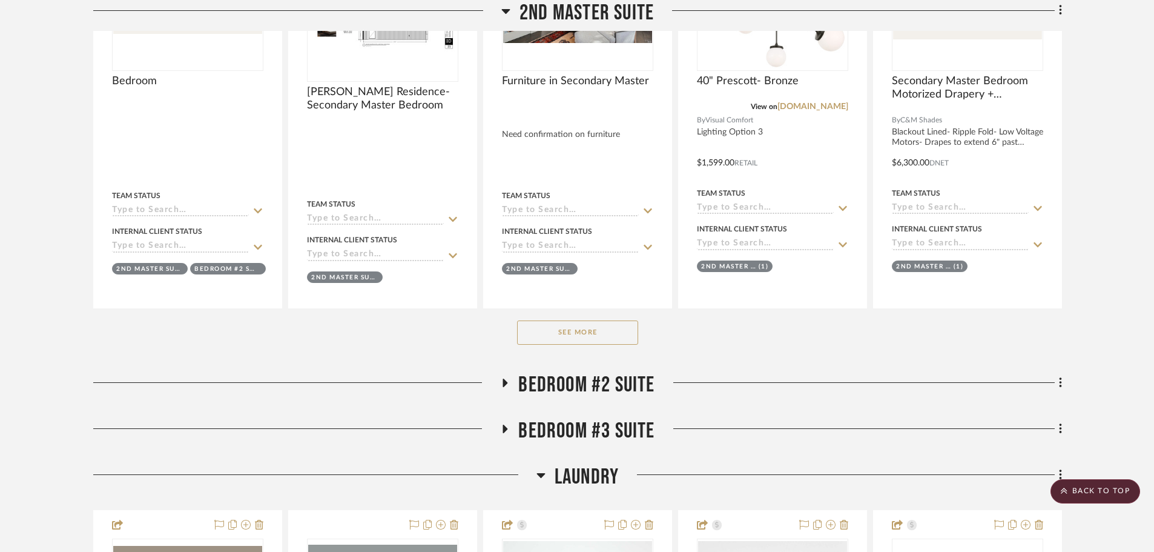
click at [584, 336] on button "See More" at bounding box center [577, 332] width 121 height 24
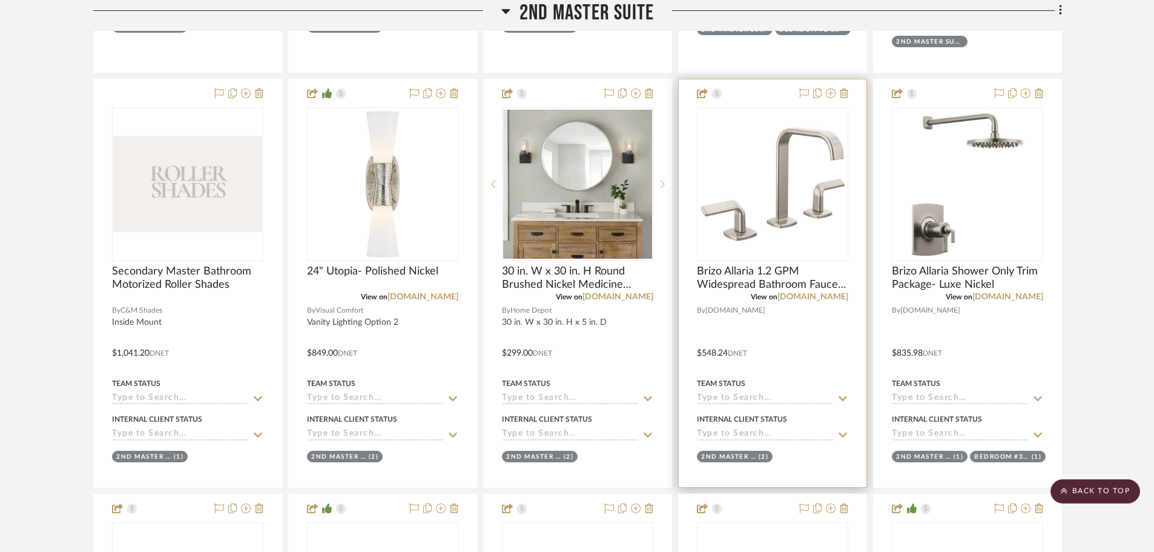
scroll to position [1754, 0]
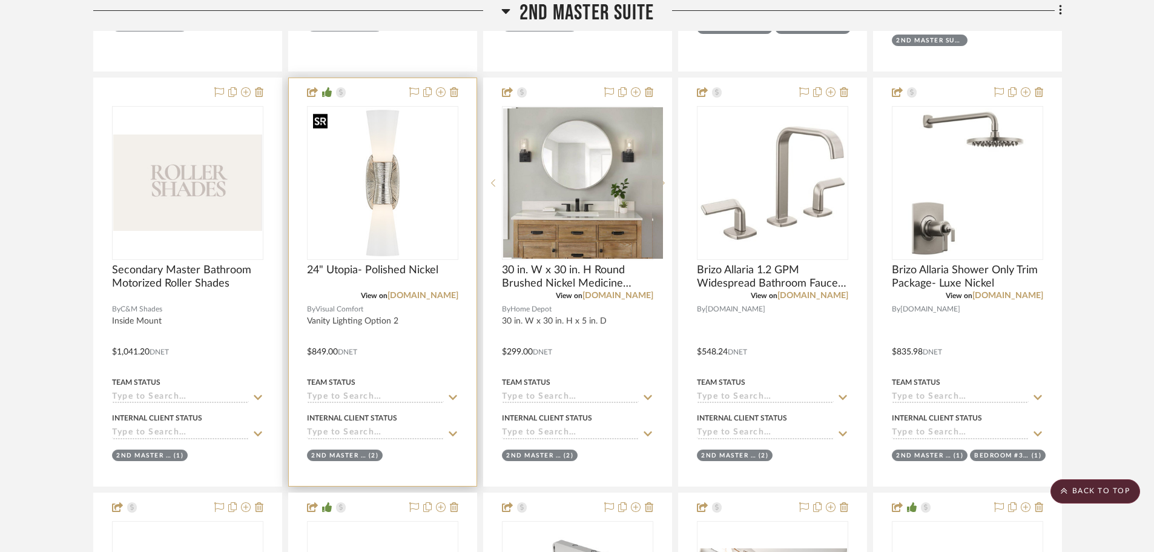
click at [403, 199] on div at bounding box center [382, 183] width 151 height 154
click at [386, 180] on img "0" at bounding box center [382, 182] width 149 height 149
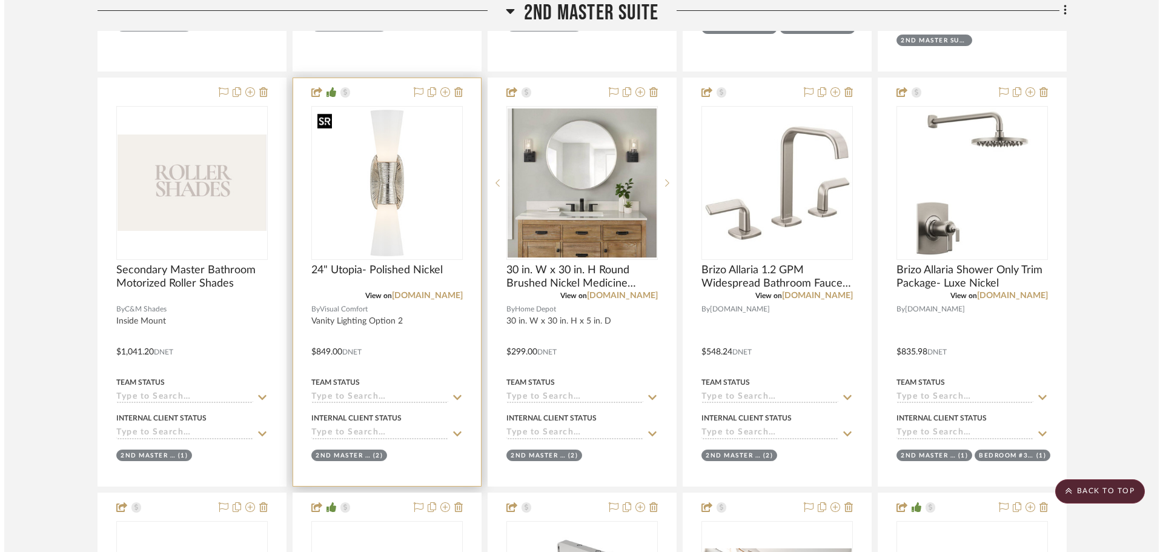
scroll to position [0, 0]
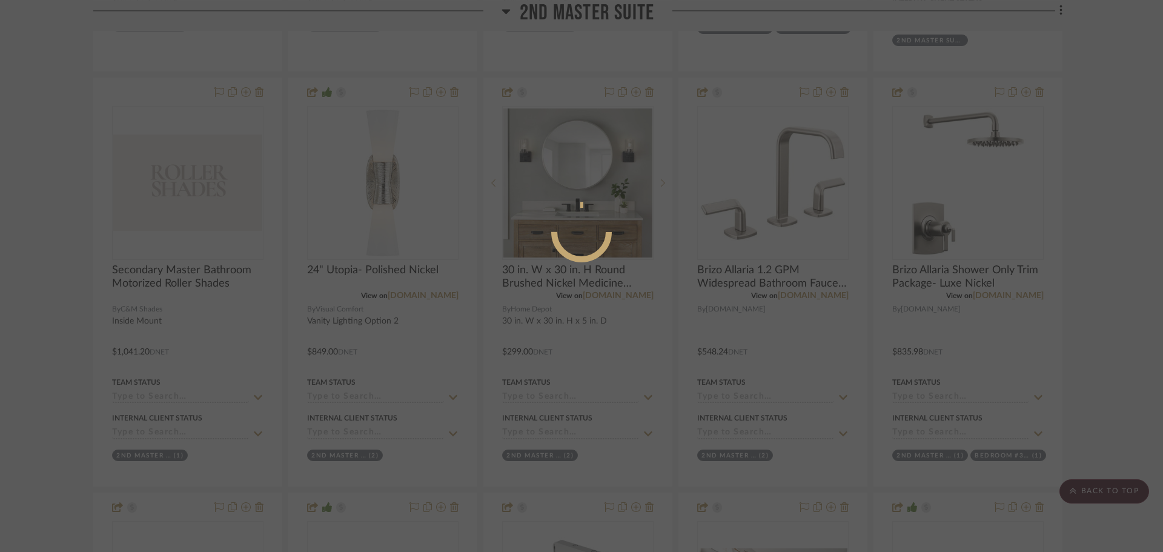
click at [65, 280] on div at bounding box center [581, 276] width 1163 height 552
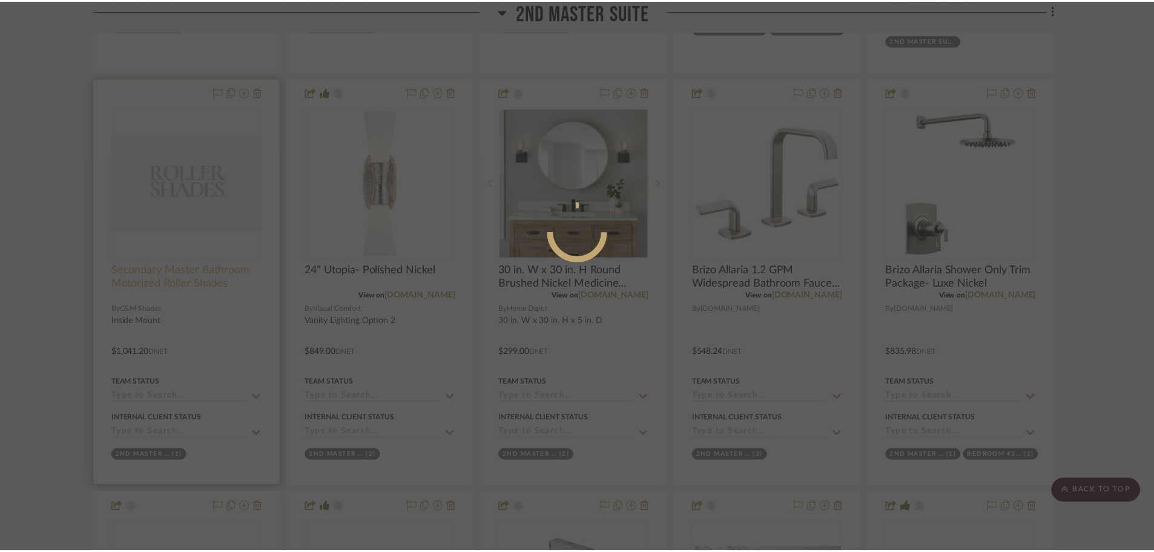
scroll to position [1754, 0]
